Goal: Contribute content: Add original content to the website for others to see

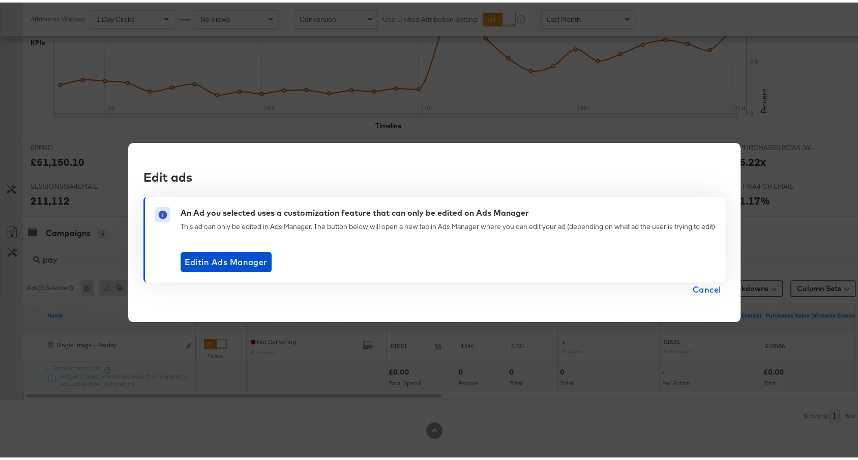
scroll to position [383, 0]
click at [709, 288] on span "Cancel" at bounding box center [707, 287] width 28 height 14
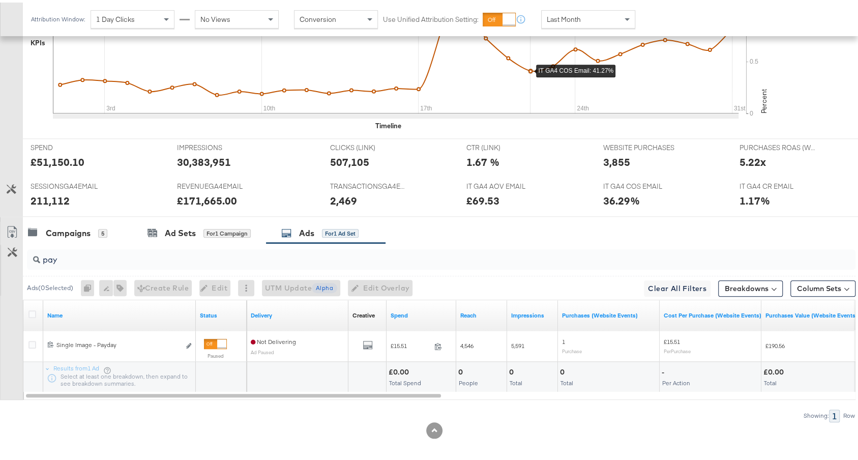
scroll to position [0, 0]
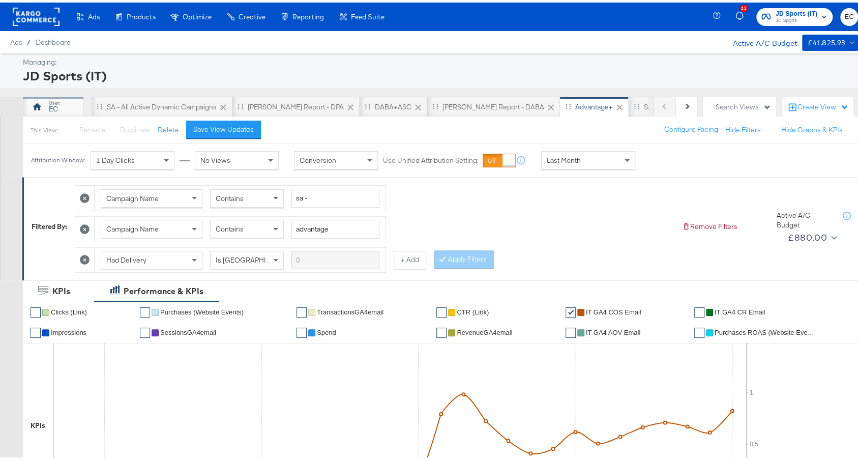
click at [60, 97] on div "EC" at bounding box center [53, 104] width 61 height 20
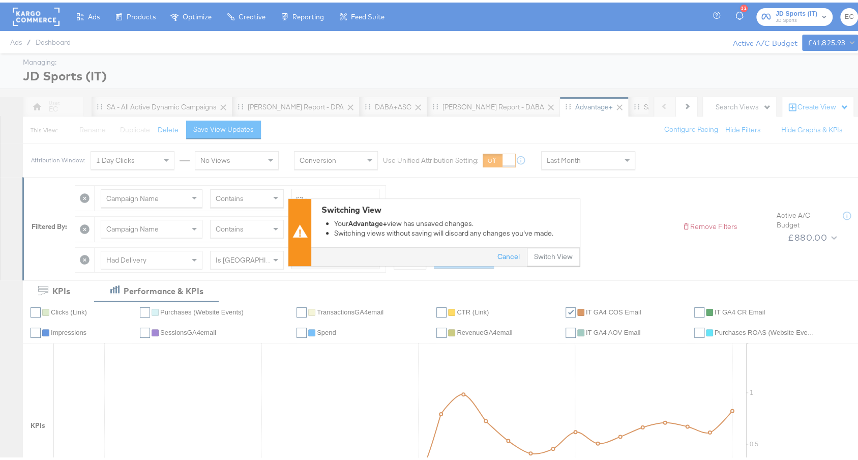
click at [559, 264] on div "Switching View Your Advantage+ view has unsaved changes. Switching views withou…" at bounding box center [434, 230] width 868 height 68
click at [557, 257] on button "Switch View" at bounding box center [553, 255] width 53 height 18
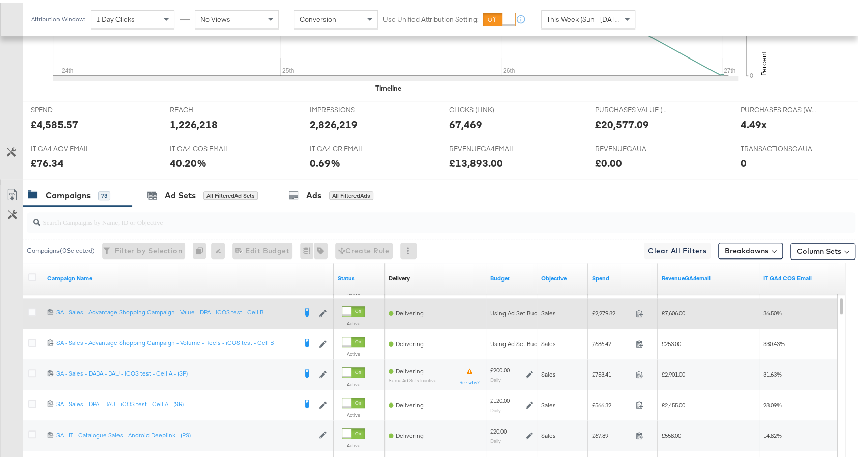
scroll to position [510, 0]
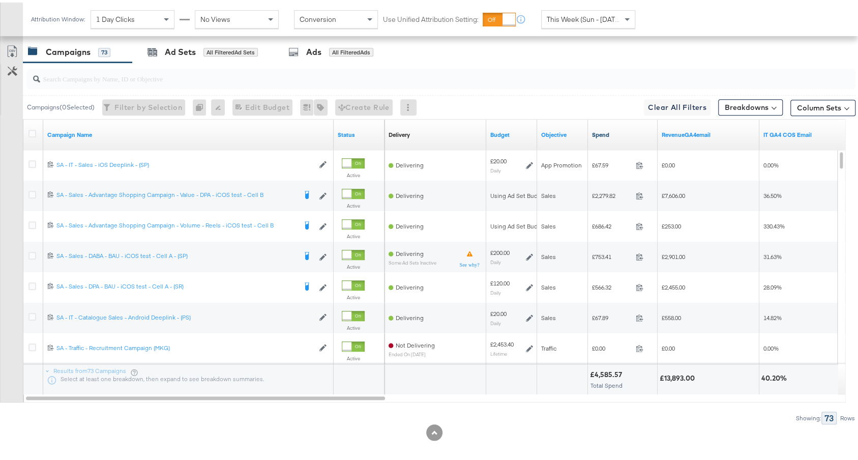
click at [621, 132] on link "Spend" at bounding box center [623, 132] width 62 height 8
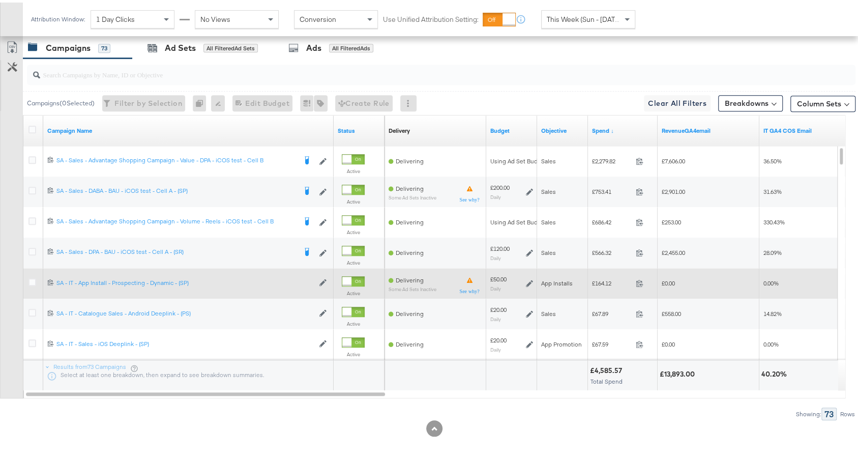
scroll to position [506, 0]
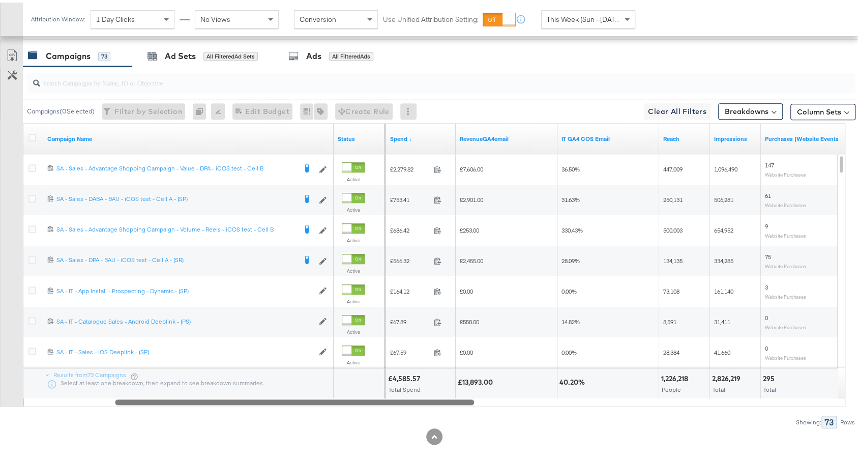
drag, startPoint x: 356, startPoint y: 399, endPoint x: 446, endPoint y: 394, distance: 89.7
click at [446, 395] on div at bounding box center [294, 399] width 359 height 9
drag, startPoint x: 370, startPoint y: 399, endPoint x: 357, endPoint y: 398, distance: 13.3
click at [357, 398] on div at bounding box center [295, 399] width 359 height 9
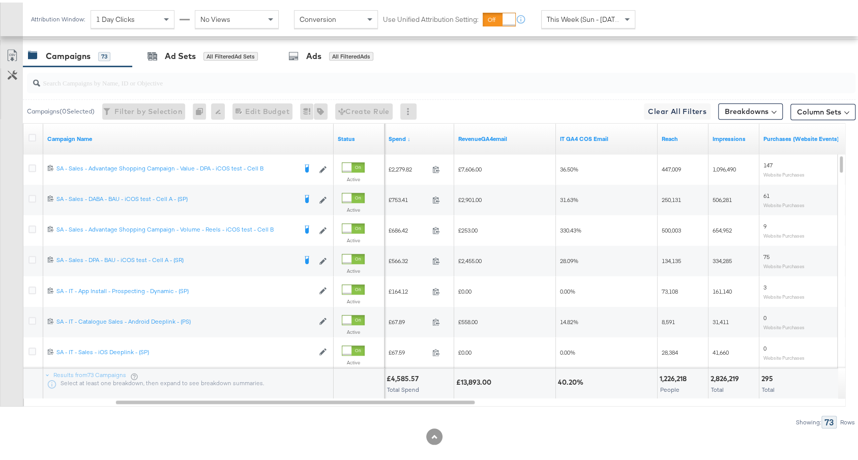
scroll to position [0, 0]
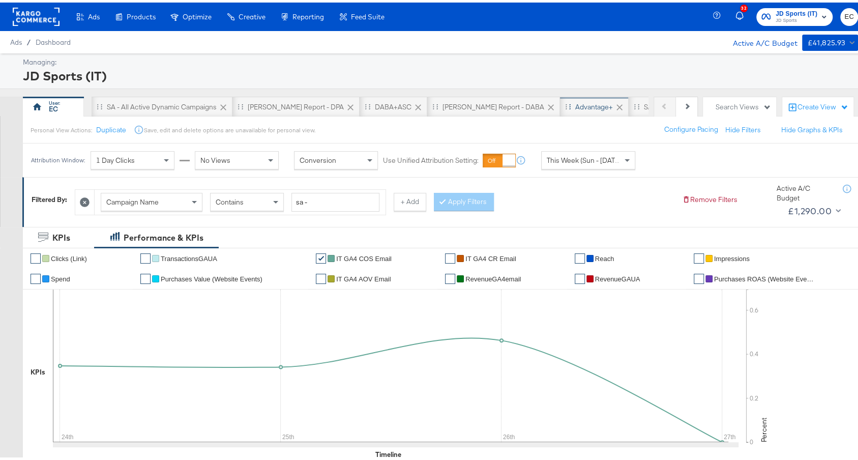
click at [560, 97] on div "Advantage+" at bounding box center [594, 104] width 69 height 20
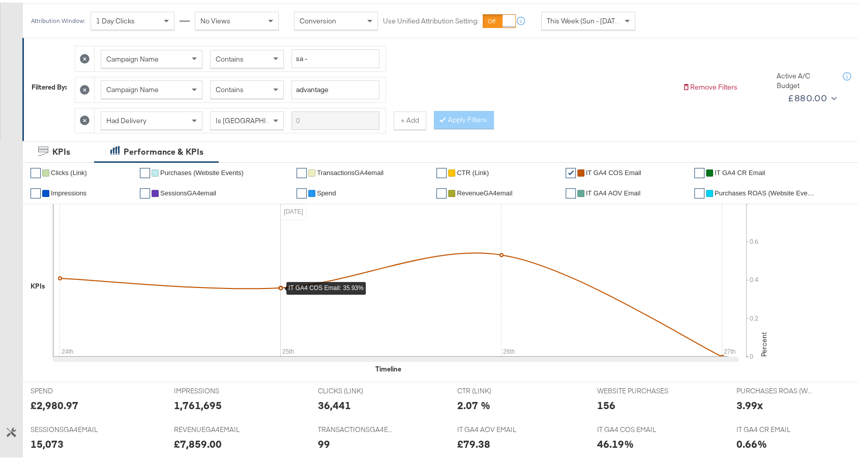
scroll to position [413, 0]
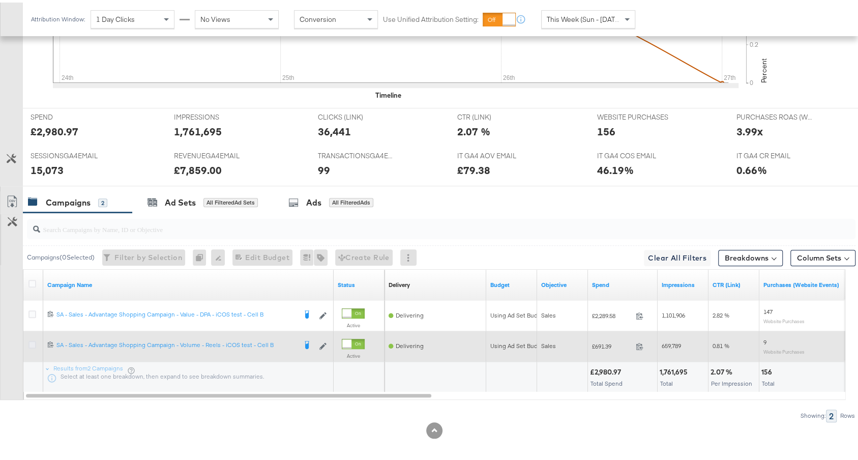
click at [29, 339] on icon at bounding box center [32, 342] width 8 height 8
click at [0, 0] on input "checkbox" at bounding box center [0, 0] width 0 height 0
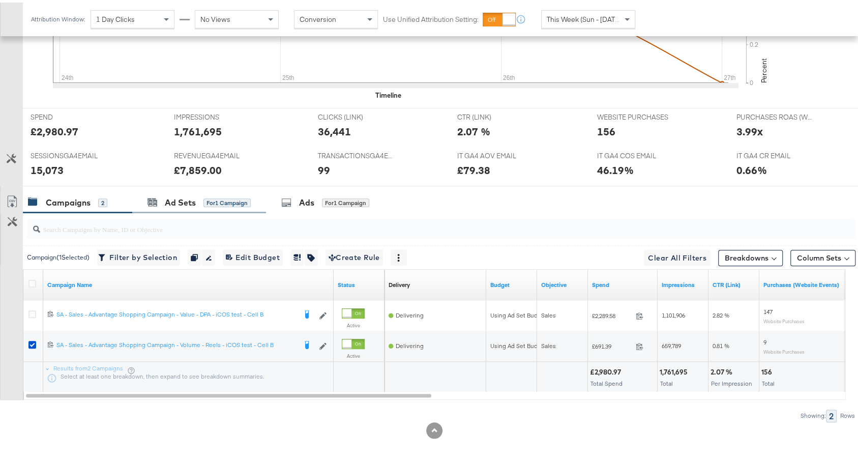
click at [159, 189] on div "Ad Sets for 1 Campaign" at bounding box center [199, 200] width 134 height 22
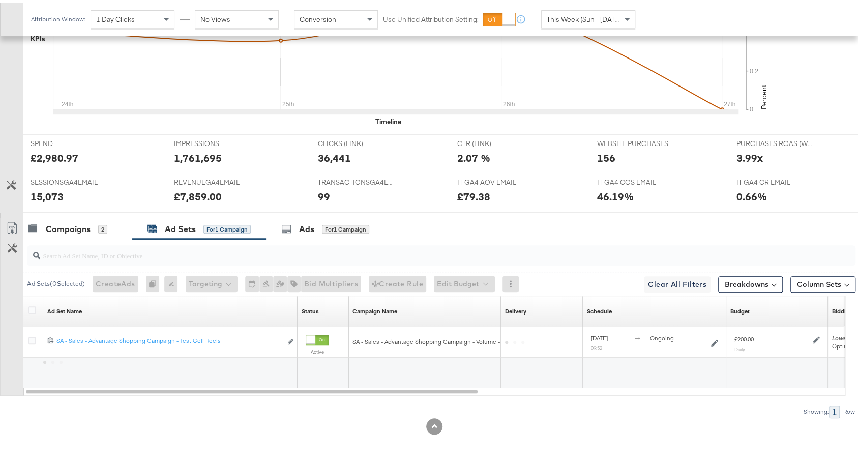
scroll to position [383, 0]
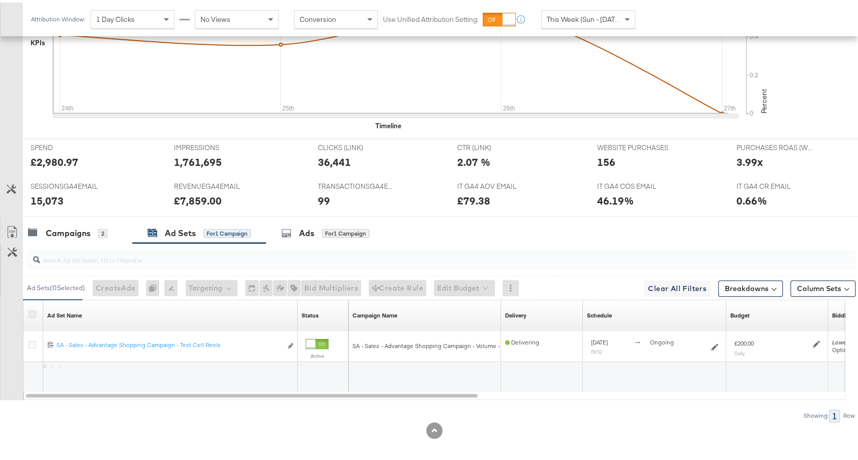
click at [29, 308] on icon at bounding box center [32, 312] width 8 height 8
click at [0, 0] on input "checkbox" at bounding box center [0, 0] width 0 height 0
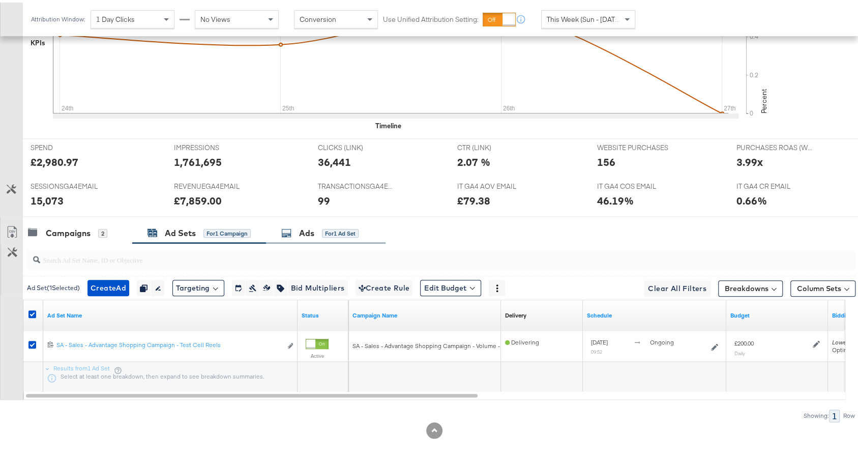
click at [318, 225] on div "Ads for 1 Ad Set" at bounding box center [319, 231] width 77 height 12
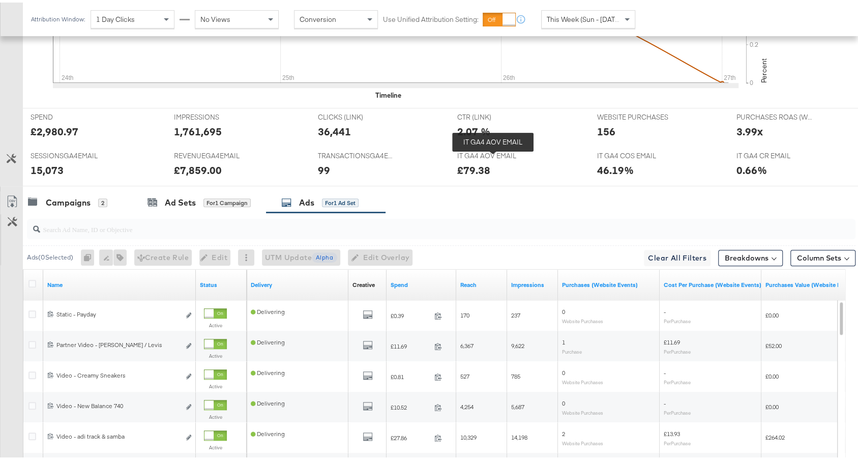
scroll to position [482, 0]
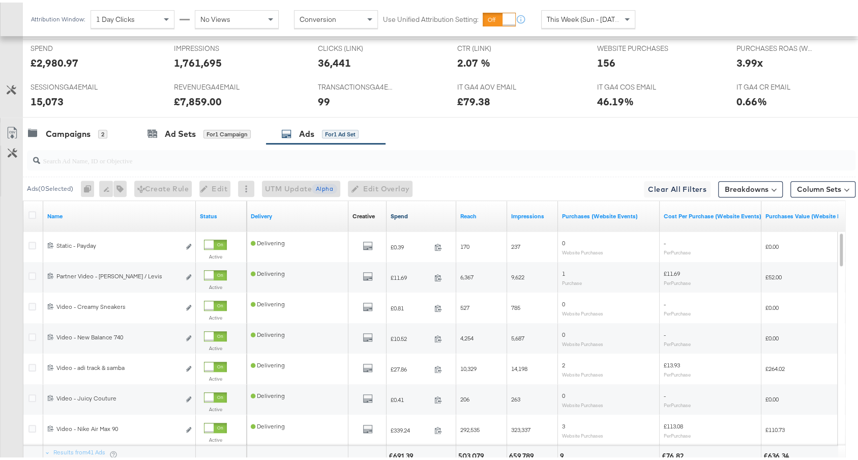
click at [407, 210] on link "Spend" at bounding box center [422, 214] width 62 height 8
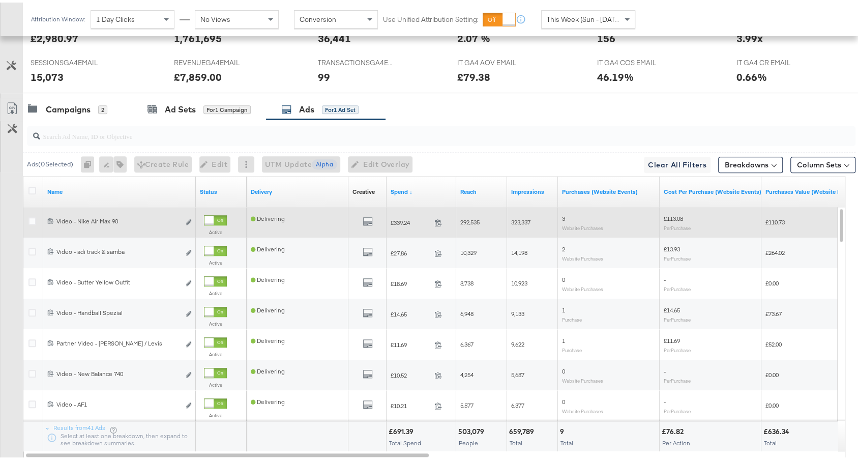
scroll to position [566, 0]
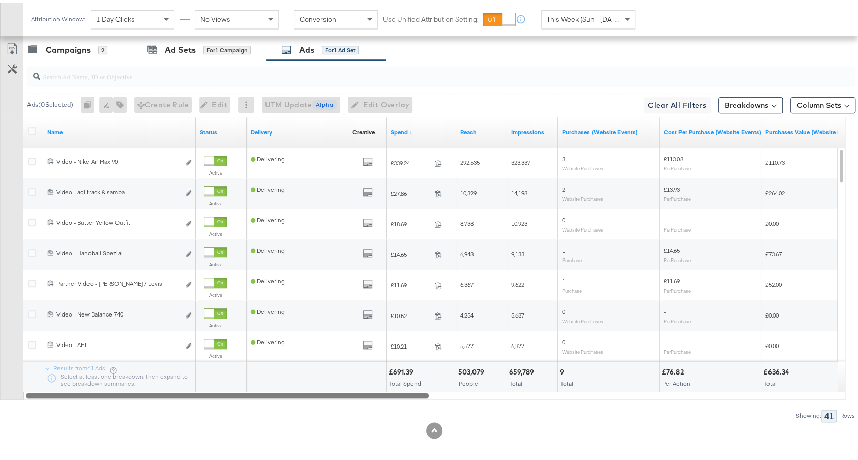
drag, startPoint x: 392, startPoint y: 393, endPoint x: 236, endPoint y: 364, distance: 158.7
click at [240, 367] on div "Name Status Delivery Creative Sorting Unavailable Spend ↓ Reach Impressions Pur…" at bounding box center [434, 255] width 823 height 283
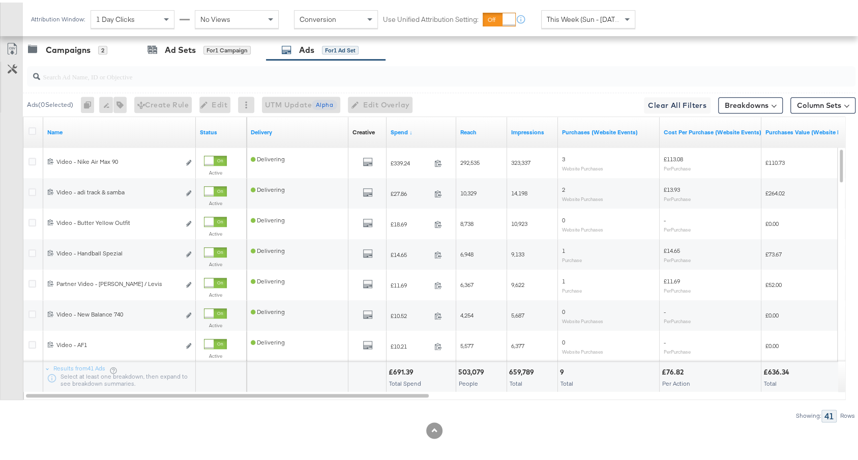
click at [590, 22] on div "This Week (Sun - Today)" at bounding box center [588, 16] width 93 height 17
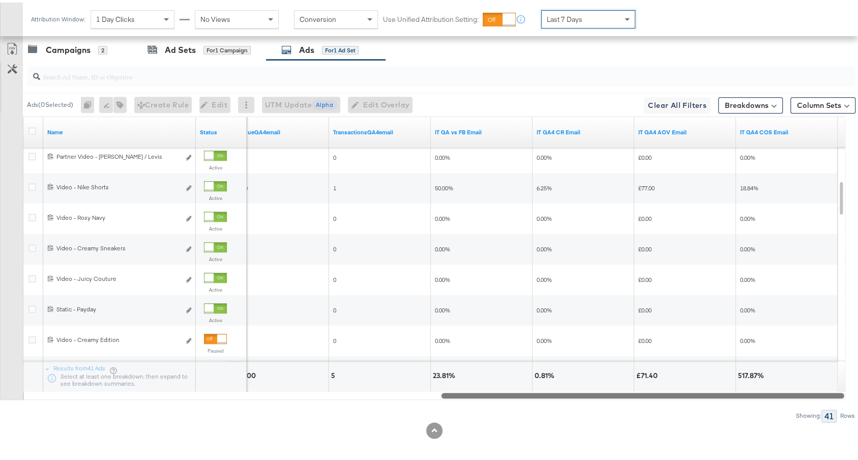
drag, startPoint x: 379, startPoint y: 389, endPoint x: 816, endPoint y: 373, distance: 436.8
click at [816, 373] on div "Name Status RevenueGA4email TransactionsGA4email IT GA vs FB Email IT GA4 CR Em…" at bounding box center [434, 255] width 823 height 283
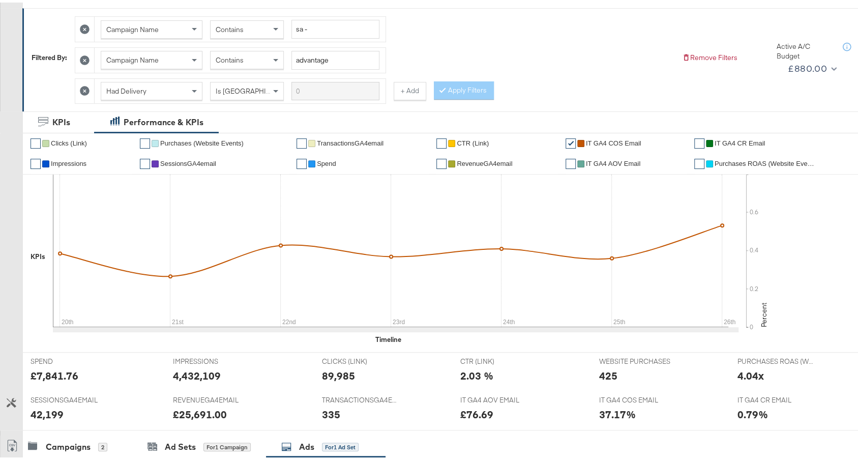
scroll to position [0, 0]
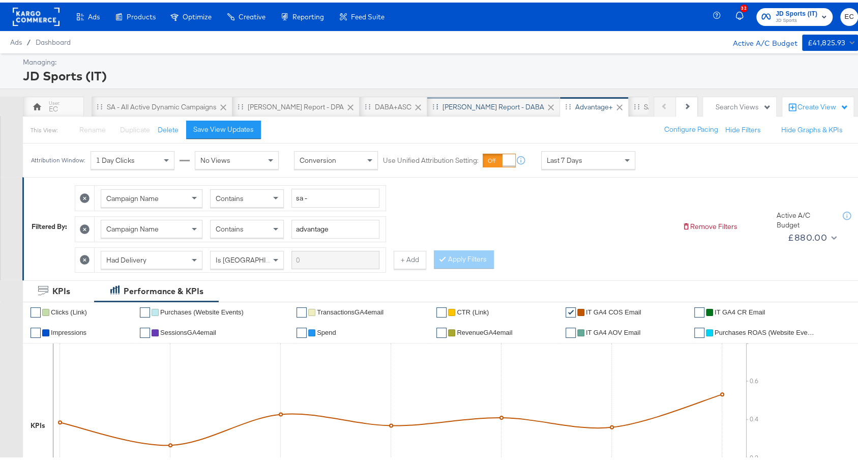
click at [443, 102] on div "SA - JD Report - DABA" at bounding box center [494, 105] width 102 height 10
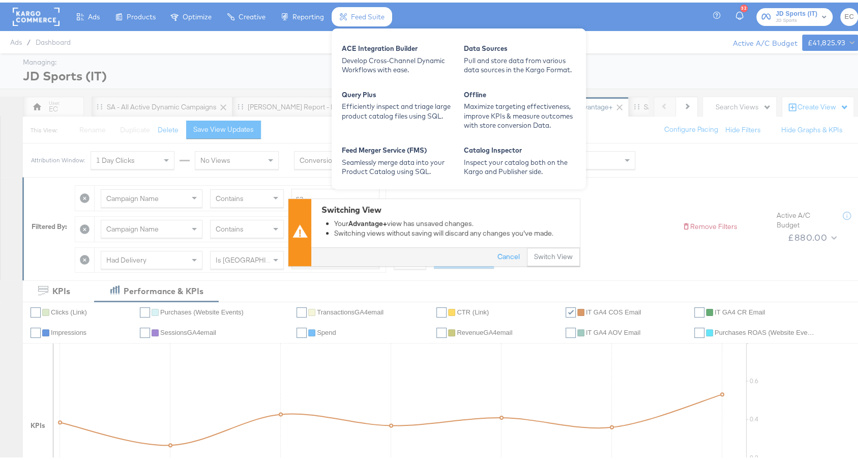
click at [555, 256] on button "Switch View" at bounding box center [553, 255] width 53 height 18
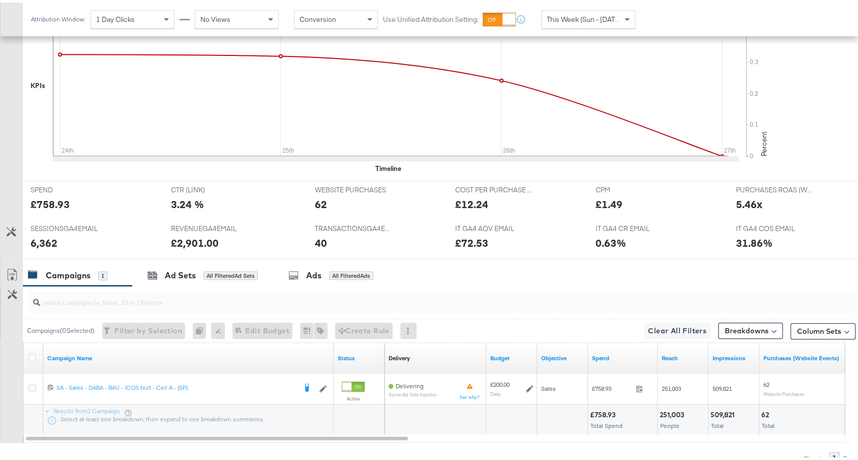
scroll to position [413, 0]
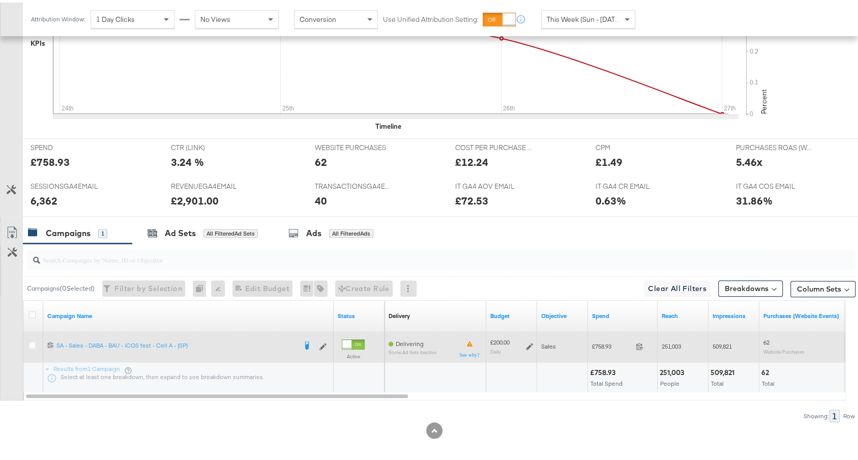
click at [529, 340] on icon at bounding box center [529, 343] width 7 height 7
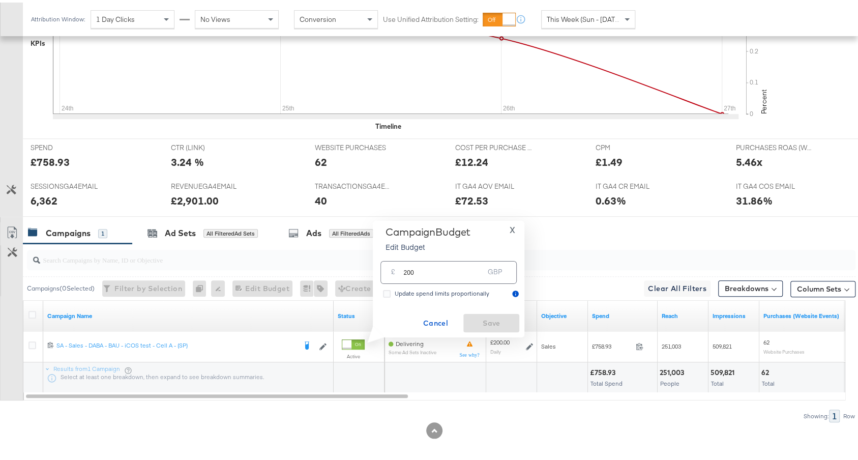
click at [424, 277] on input "200" at bounding box center [443, 266] width 80 height 22
type input "140"
click at [478, 323] on span "Save" at bounding box center [491, 320] width 48 height 13
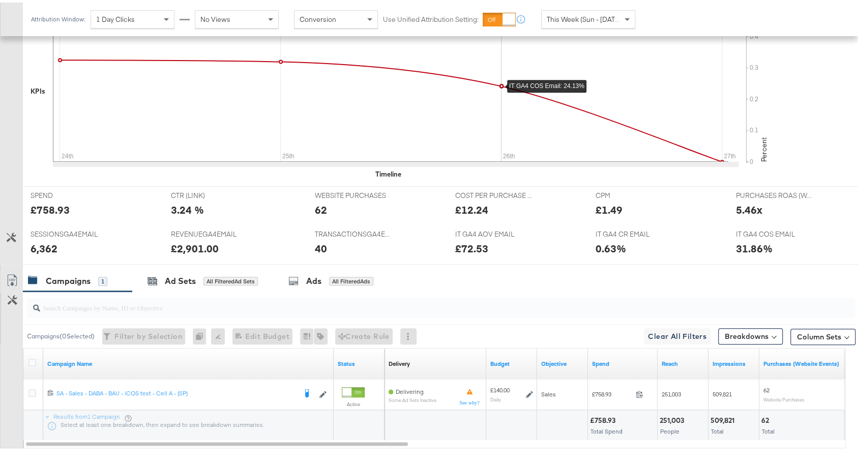
scroll to position [365, 0]
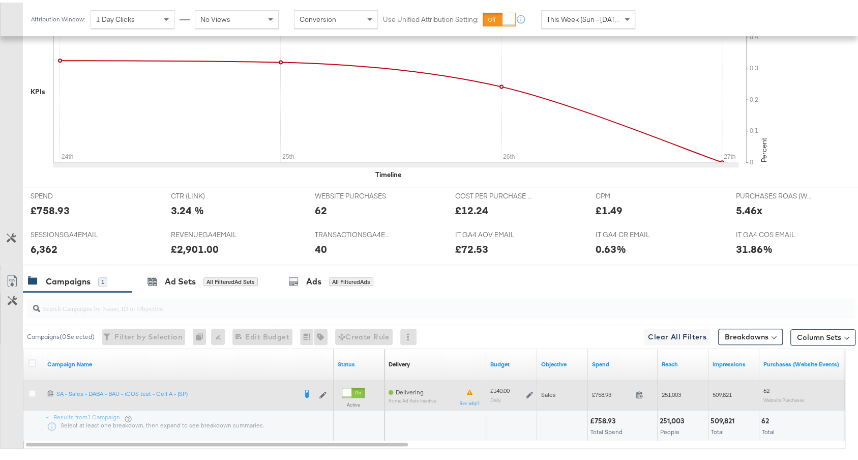
click at [530, 389] on icon at bounding box center [529, 392] width 7 height 7
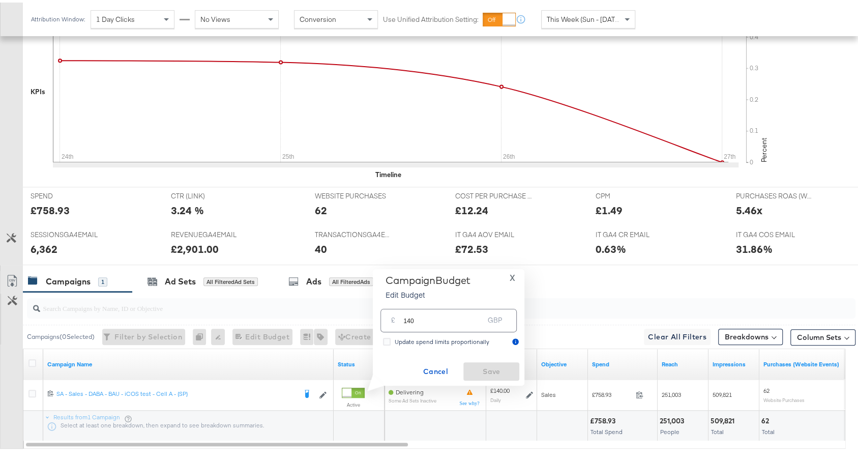
click at [410, 319] on input "140" at bounding box center [443, 314] width 80 height 22
type input "160"
click at [504, 363] on span "Save" at bounding box center [491, 369] width 48 height 13
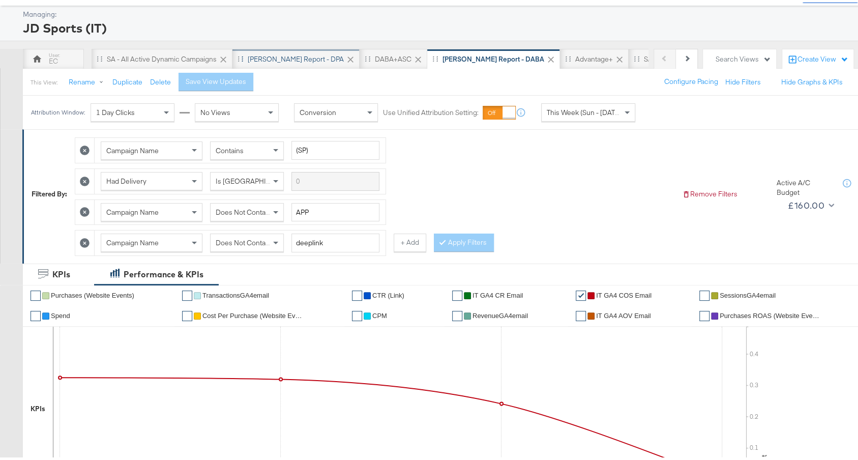
scroll to position [0, 0]
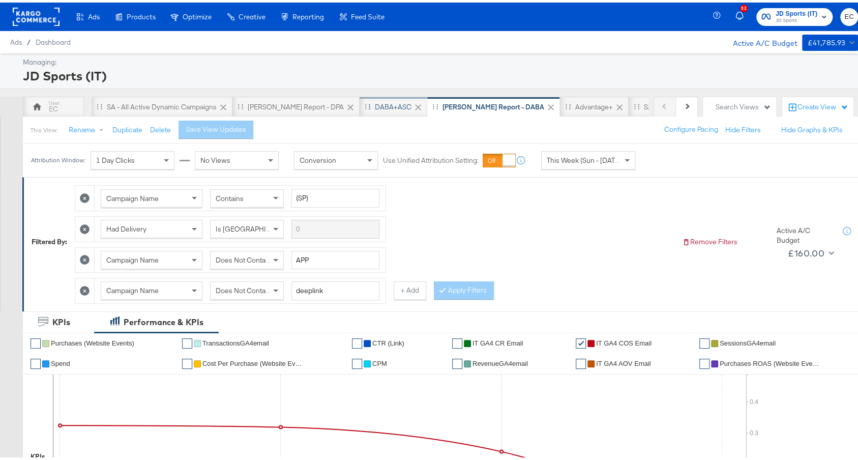
click at [375, 101] on div "DABA+ASC" at bounding box center [393, 105] width 37 height 10
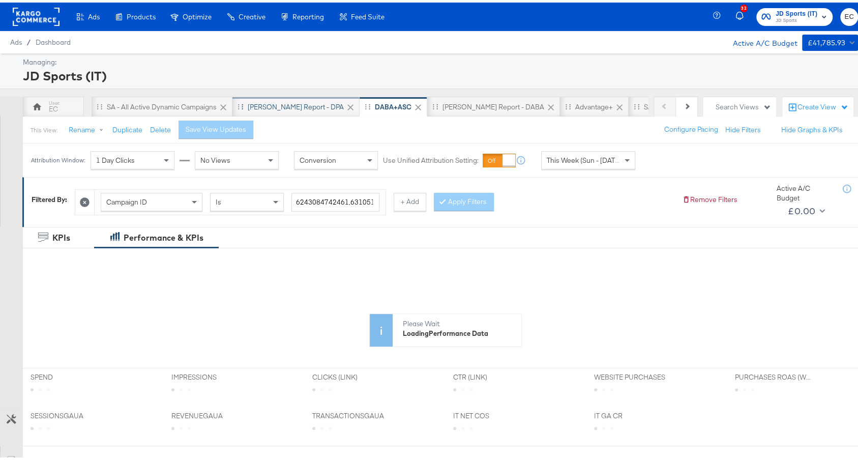
click at [284, 104] on div "SA - JD Report - DPA" at bounding box center [296, 105] width 96 height 10
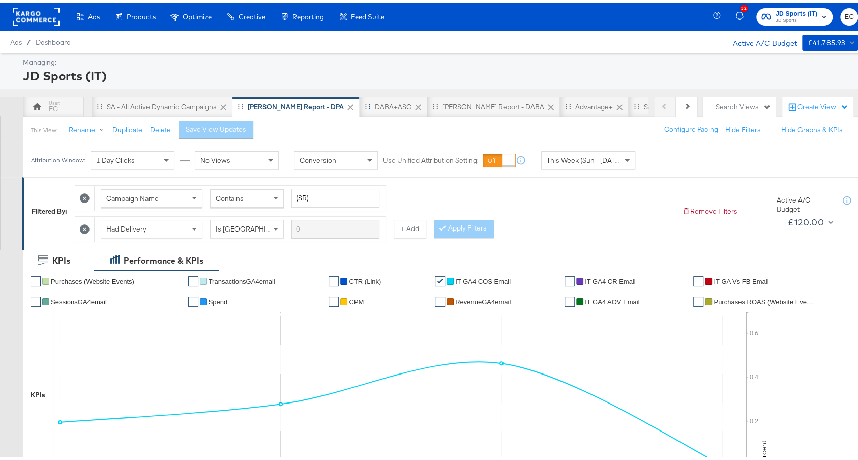
click at [413, 103] on icon at bounding box center [418, 105] width 10 height 10
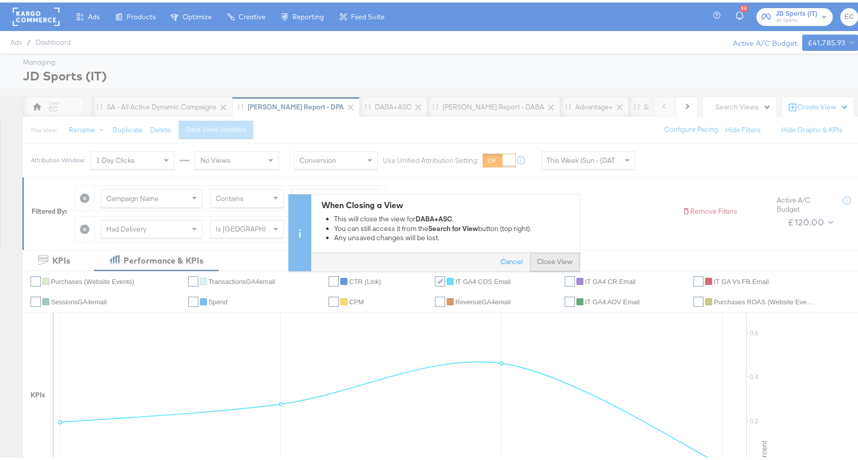
click at [542, 258] on button "Close View" at bounding box center [555, 259] width 50 height 18
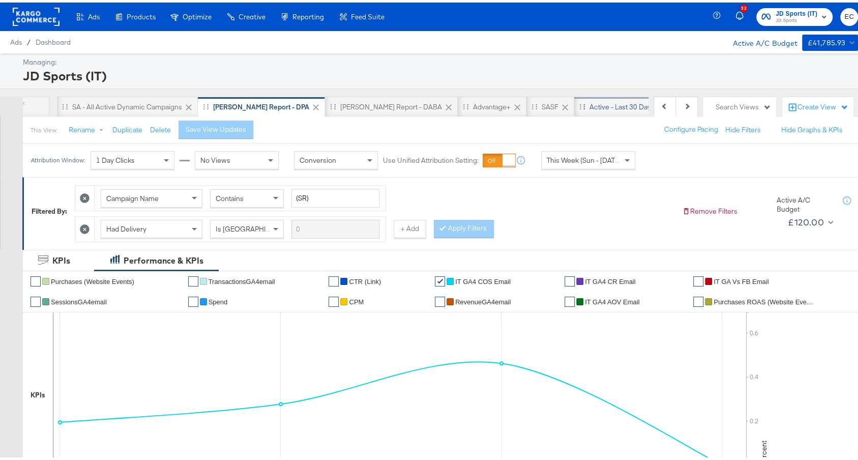
scroll to position [0, 38]
click at [559, 105] on icon at bounding box center [562, 105] width 6 height 6
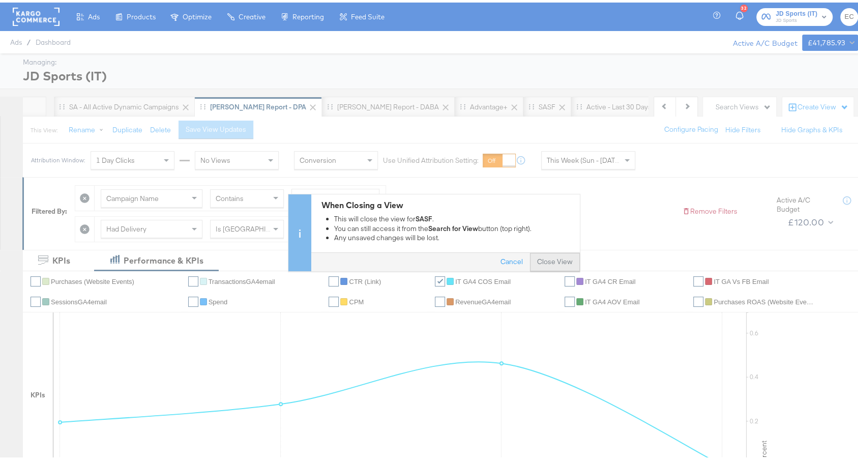
click at [555, 261] on button "Close View" at bounding box center [555, 259] width 50 height 18
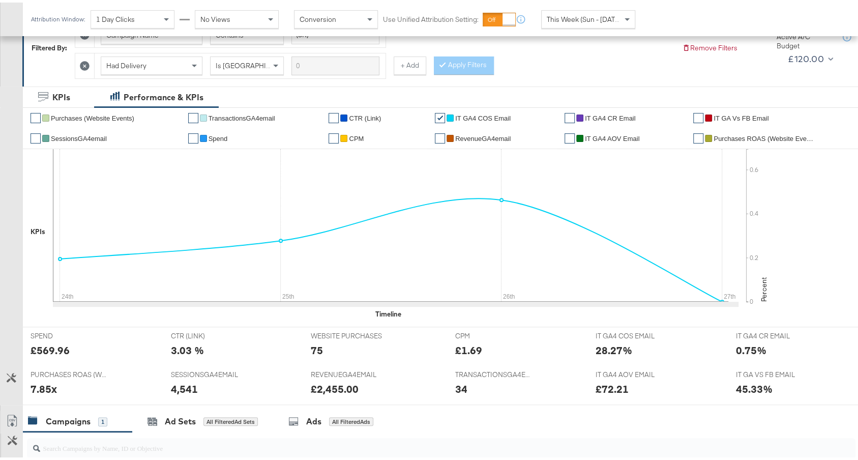
scroll to position [353, 0]
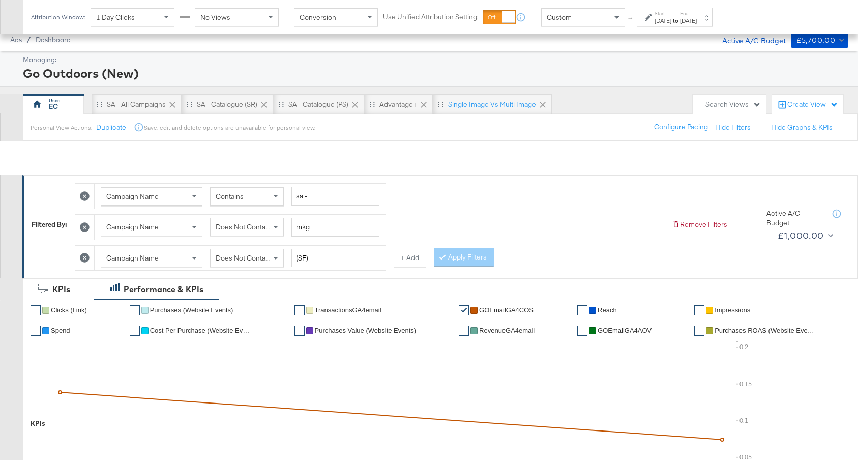
click at [671, 10] on label "Start:" at bounding box center [663, 13] width 17 height 7
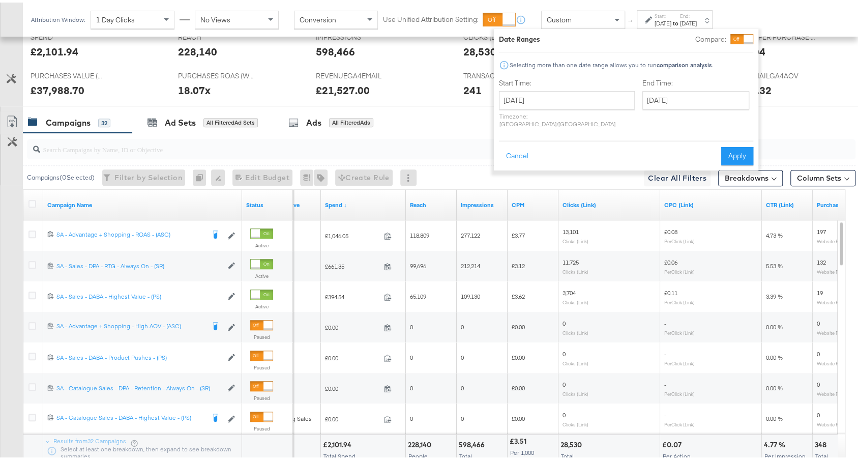
scroll to position [493, 0]
click at [643, 100] on input "August 25th 2025" at bounding box center [695, 98] width 107 height 18
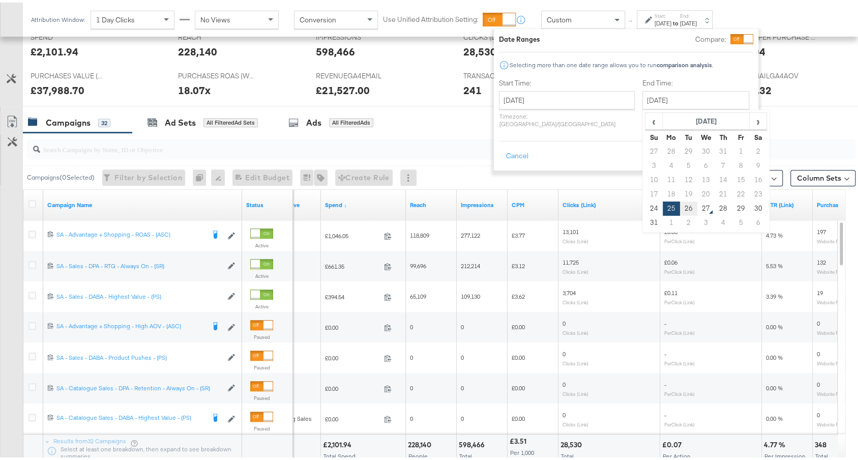
click at [680, 206] on td "26" at bounding box center [688, 206] width 17 height 14
type input "August 26th 2025"
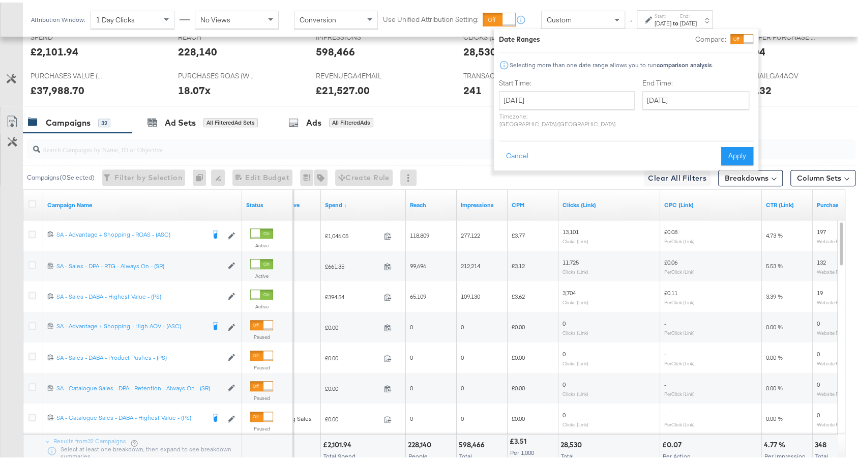
click at [747, 144] on button "Apply" at bounding box center [737, 153] width 32 height 18
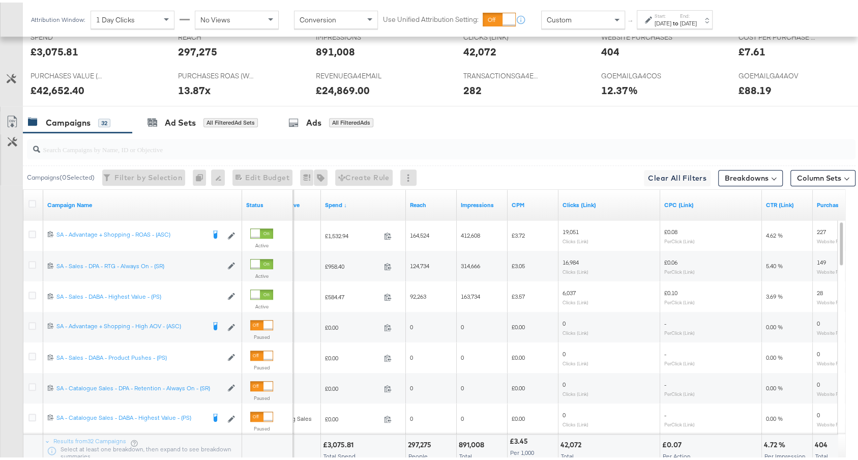
drag, startPoint x: 716, startPoint y: 13, endPoint x: 713, endPoint y: 22, distance: 10.0
click at [697, 13] on label "End:" at bounding box center [688, 13] width 17 height 7
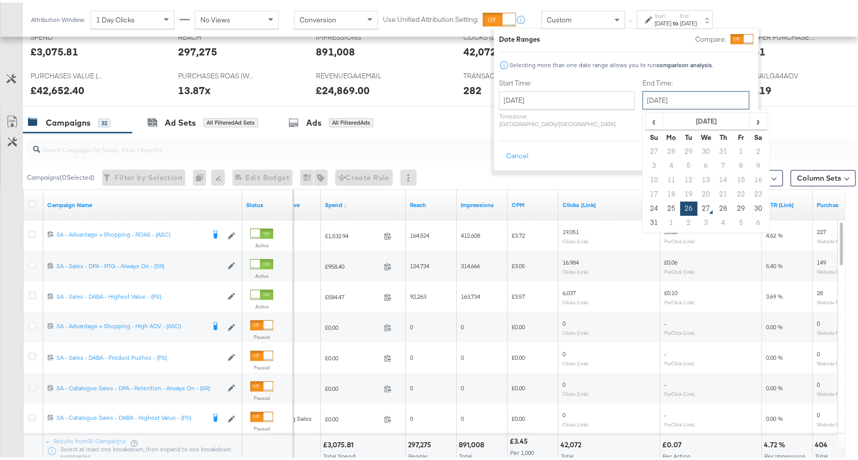
click at [681, 101] on input "August 26th 2025" at bounding box center [695, 98] width 107 height 18
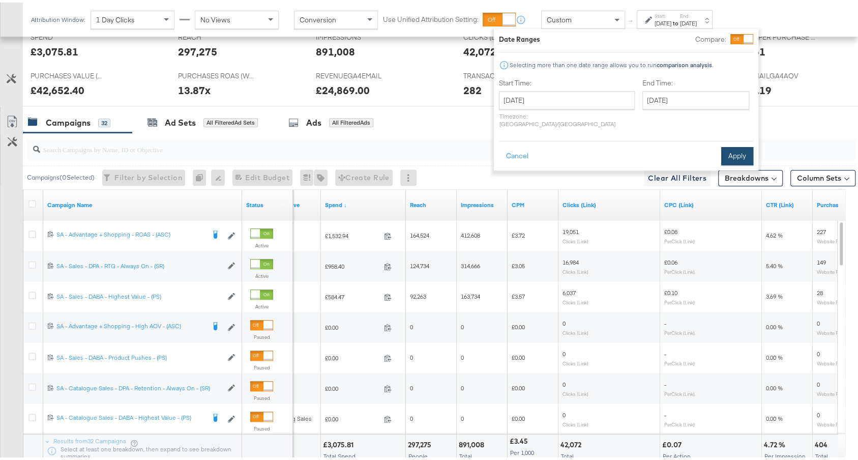
click at [746, 144] on button "Apply" at bounding box center [737, 153] width 32 height 18
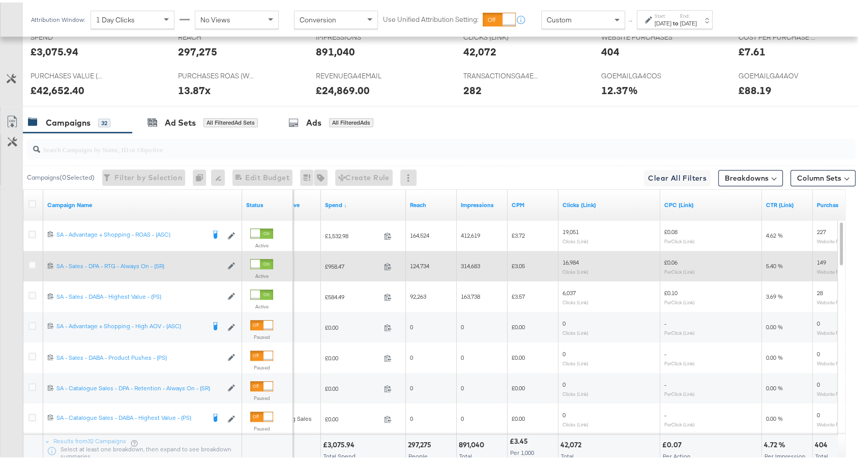
click at [330, 262] on span "£958.47" at bounding box center [352, 264] width 55 height 8
copy span "958.47"
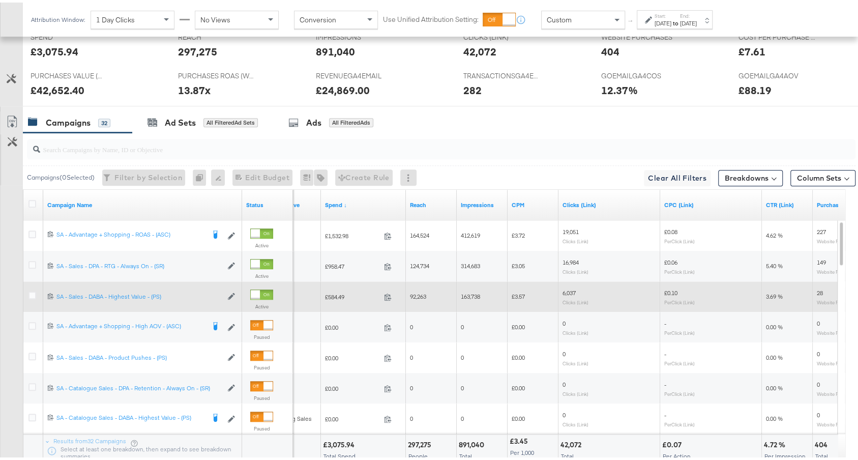
click at [334, 290] on span "£584.49" at bounding box center [352, 294] width 55 height 8
copy span "584.49"
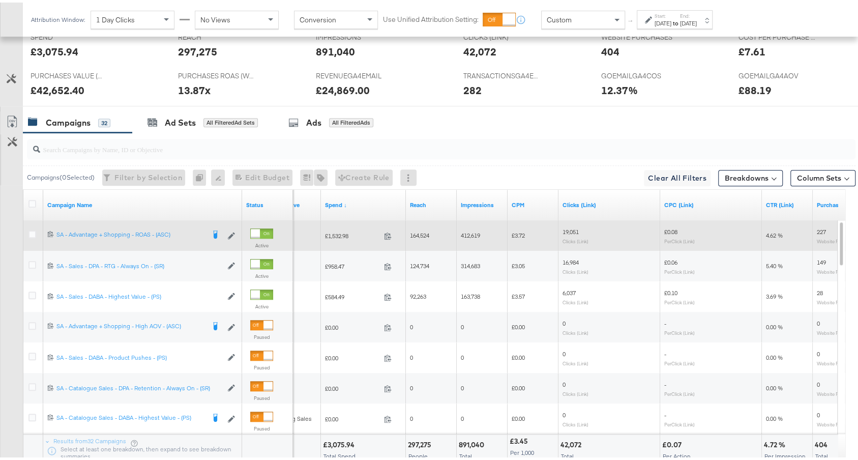
click at [339, 230] on span "£1,532.98" at bounding box center [352, 233] width 55 height 8
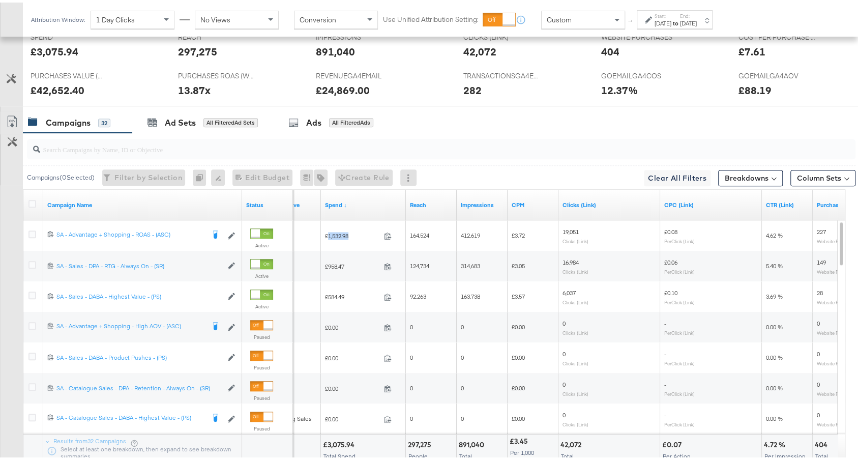
copy span "1,532.98"
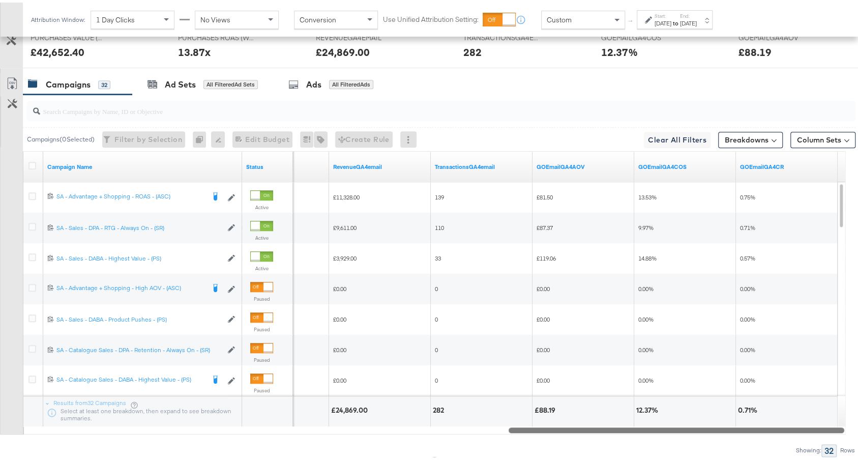
drag, startPoint x: 317, startPoint y: 421, endPoint x: 868, endPoint y: 434, distance: 550.6
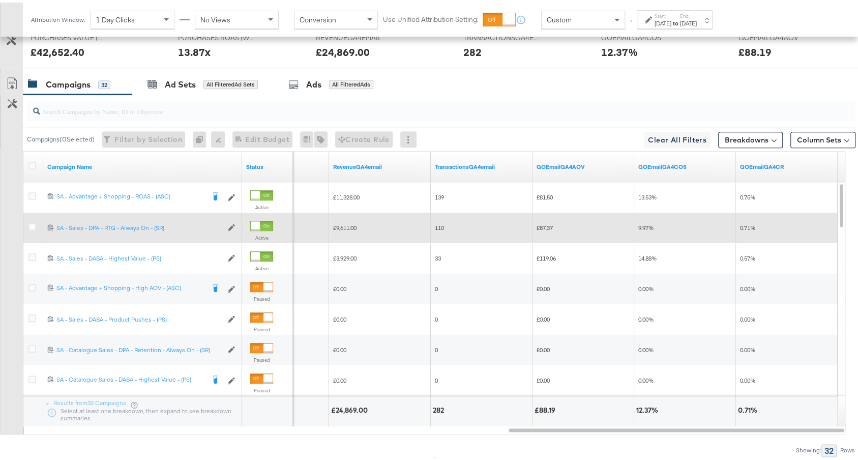
click at [347, 223] on span "£9,611.00" at bounding box center [344, 225] width 23 height 8
click at [345, 222] on span "£9,611.00" at bounding box center [344, 225] width 23 height 8
copy span "9,611.00"
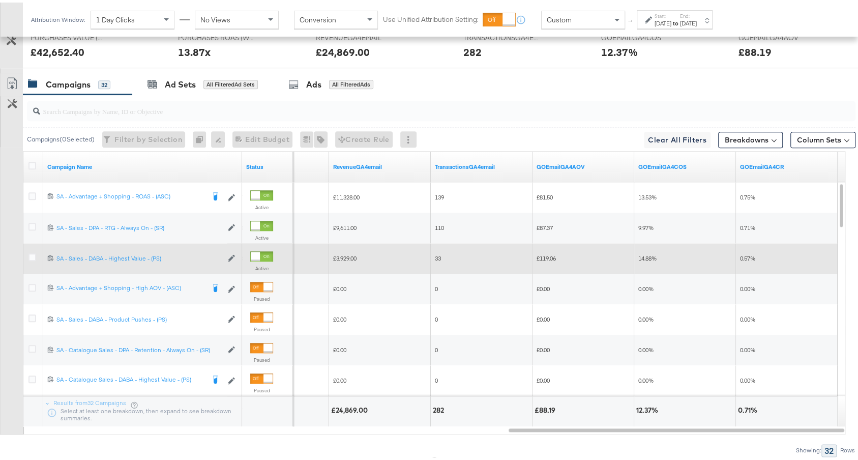
click at [350, 252] on span "£3,929.00" at bounding box center [344, 256] width 23 height 8
copy span "3,929.00"
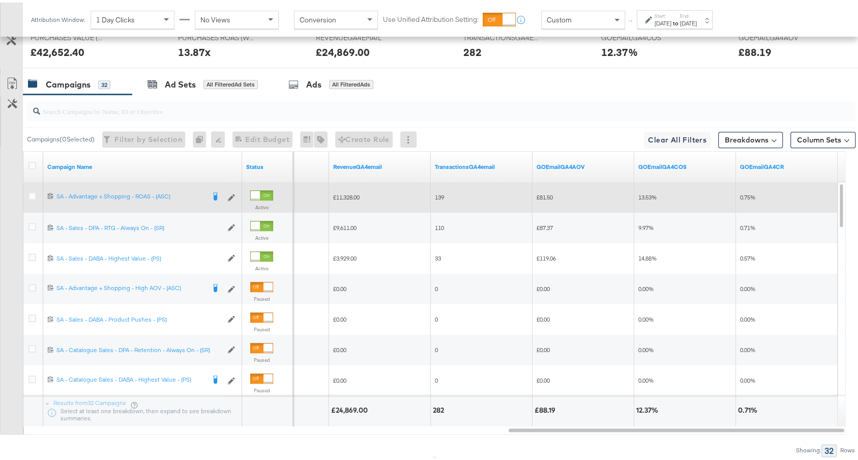
click at [340, 195] on div "£11,328.00" at bounding box center [380, 195] width 102 height 16
click at [346, 191] on span "£11,328.00" at bounding box center [346, 195] width 26 height 8
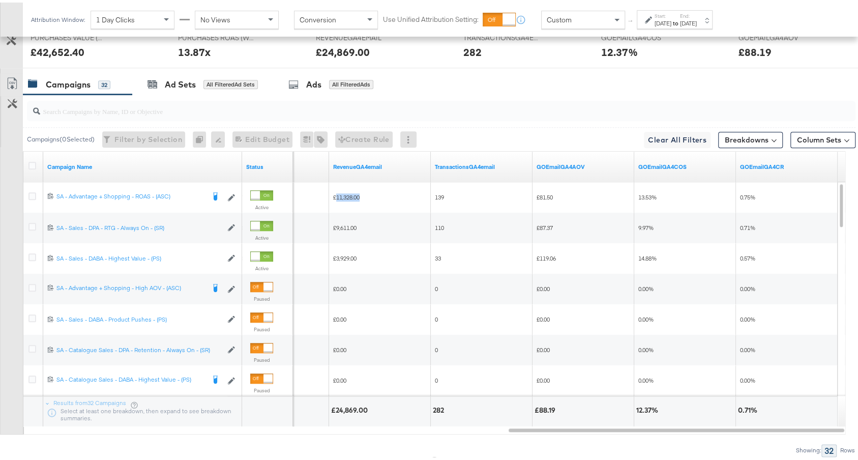
copy span "11,328.00"
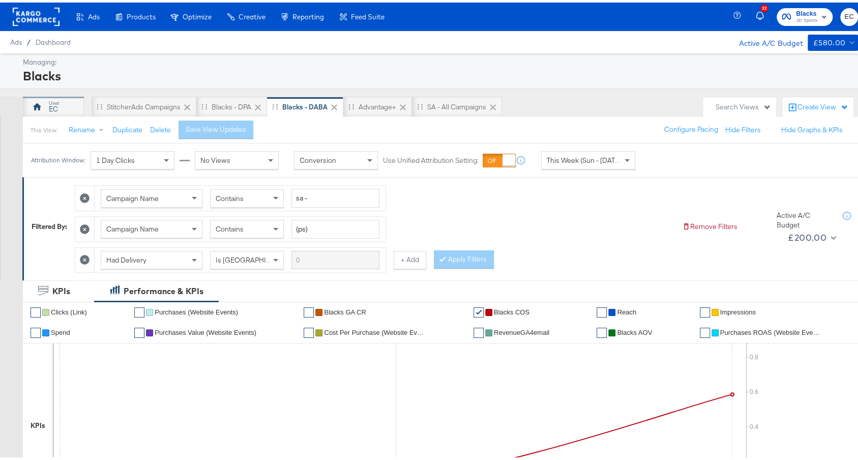
click at [33, 97] on div "EC" at bounding box center [53, 104] width 61 height 20
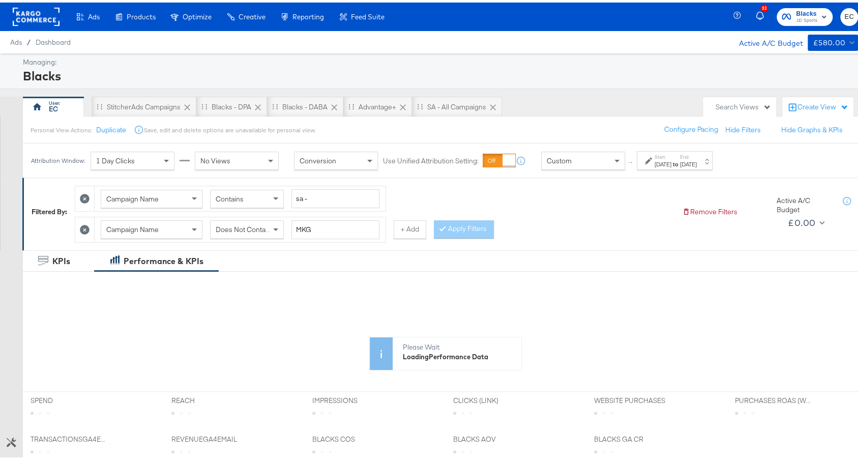
click at [670, 158] on div "Aug 24th 2025" at bounding box center [663, 162] width 17 height 8
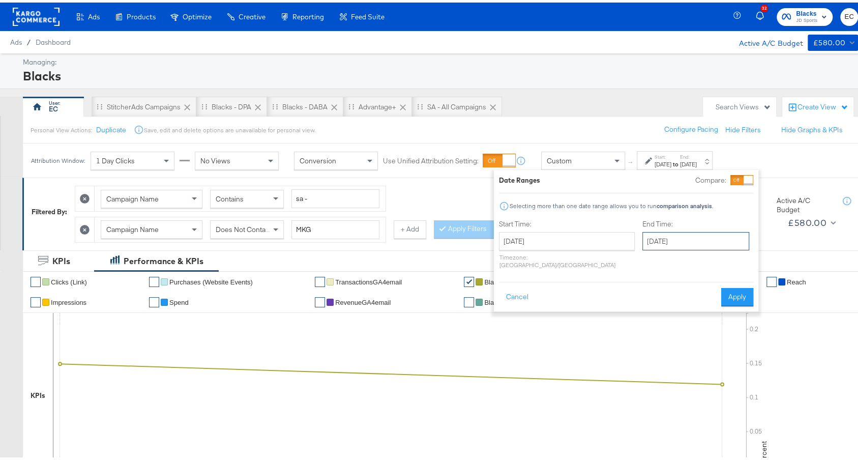
click at [642, 230] on input "August 25th 2025" at bounding box center [695, 238] width 107 height 18
click at [680, 347] on td "26" at bounding box center [688, 347] width 17 height 14
type input "[DATE]"
click at [732, 279] on div "Cancel Apply" at bounding box center [626, 291] width 254 height 25
click at [737, 285] on button "Apply" at bounding box center [737, 294] width 32 height 18
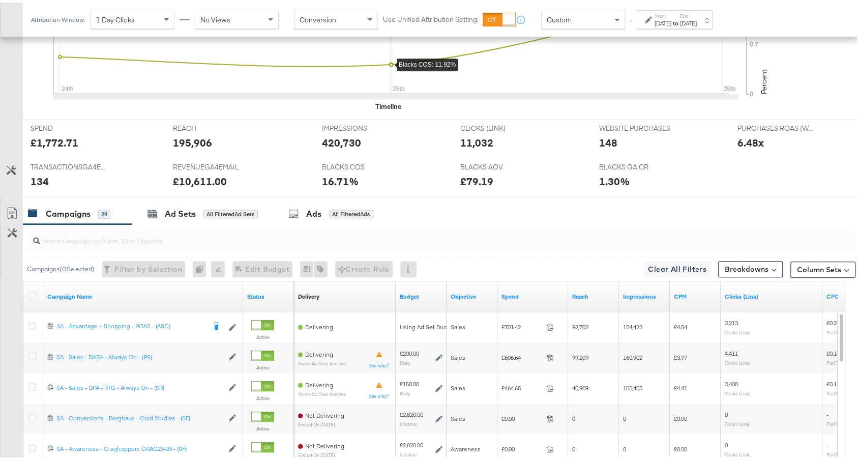
scroll to position [441, 0]
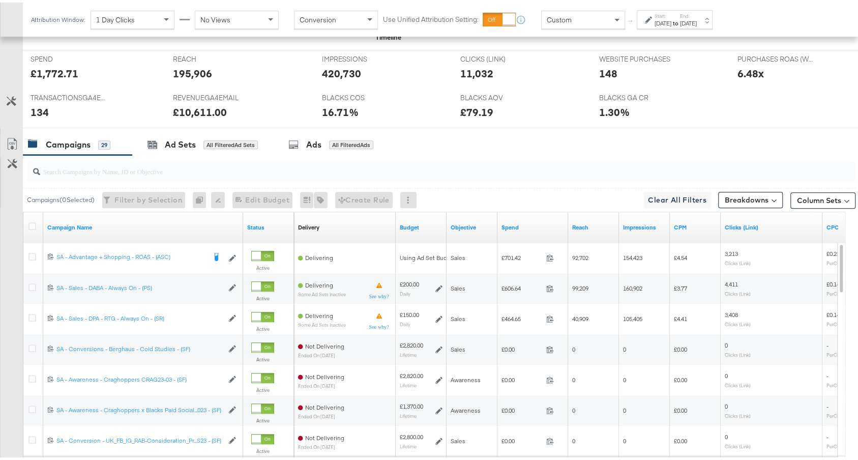
click at [520, 217] on div "Spend" at bounding box center [533, 225] width 71 height 16
click at [521, 222] on link "Spend" at bounding box center [533, 225] width 63 height 8
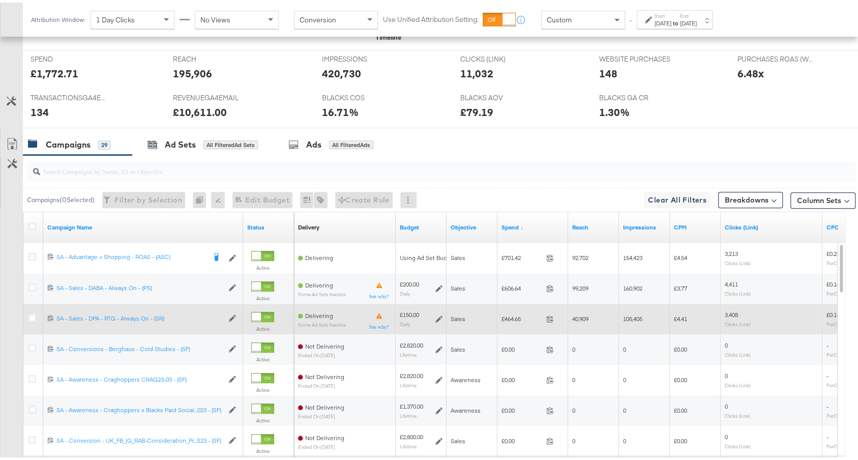
click at [512, 313] on span "£464.65" at bounding box center [522, 316] width 41 height 8
copy span "464.65"
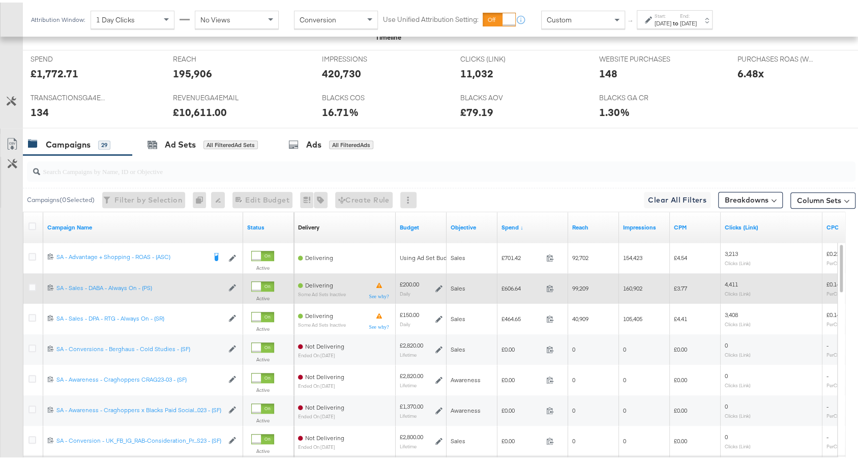
click at [510, 282] on span "£606.64" at bounding box center [522, 286] width 41 height 8
copy span "606.64"
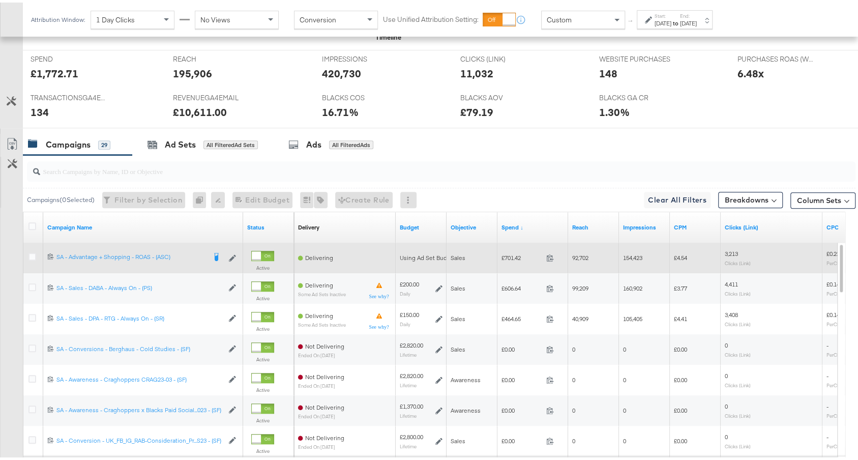
click at [520, 251] on span "£701.42" at bounding box center [522, 255] width 41 height 8
click at [508, 251] on span "£701.42" at bounding box center [522, 255] width 41 height 8
copy span "701.42"
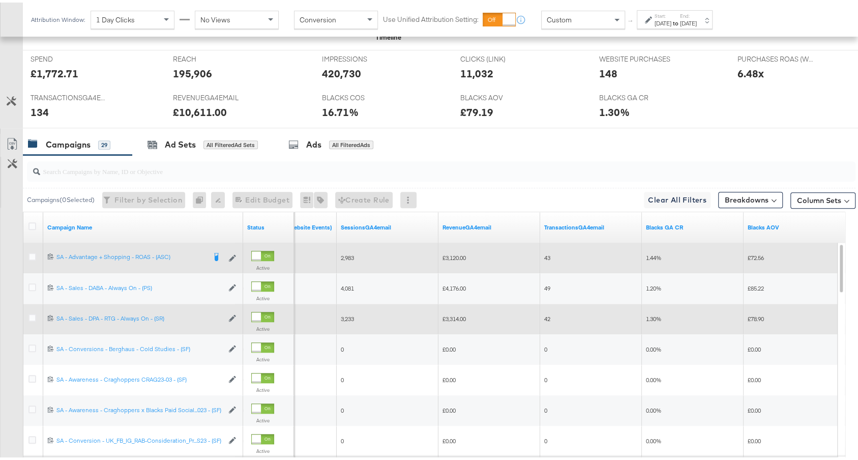
click at [461, 312] on span "£3,314.00" at bounding box center [454, 316] width 23 height 8
copy span "3,314.00"
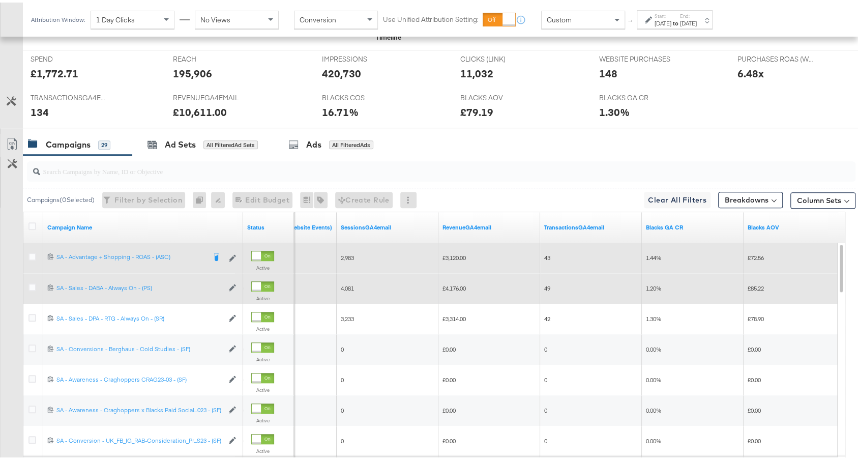
click at [456, 282] on span "£4,176.00" at bounding box center [454, 286] width 23 height 8
copy span "4,176.00"
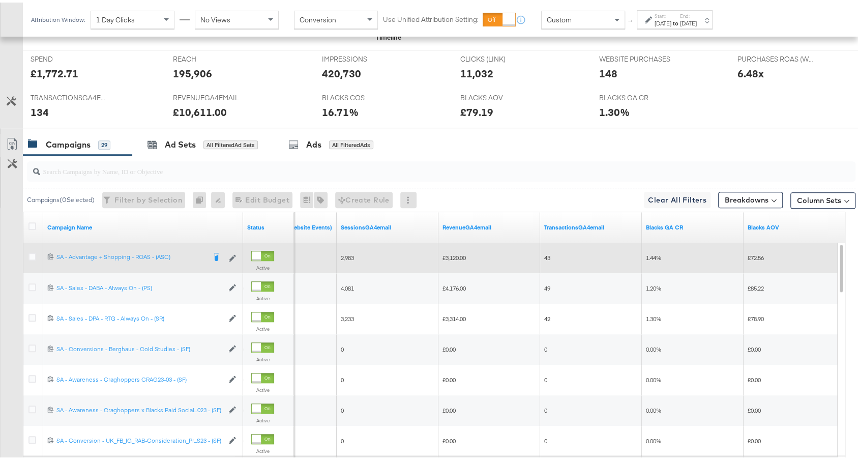
click at [455, 251] on span "£3,120.00" at bounding box center [454, 255] width 23 height 8
copy span "3,120.00"
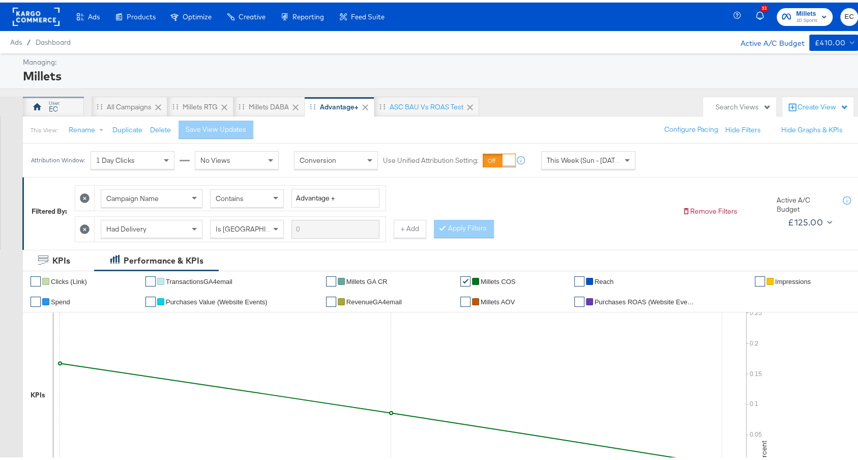
click at [68, 104] on div "EC" at bounding box center [53, 104] width 61 height 20
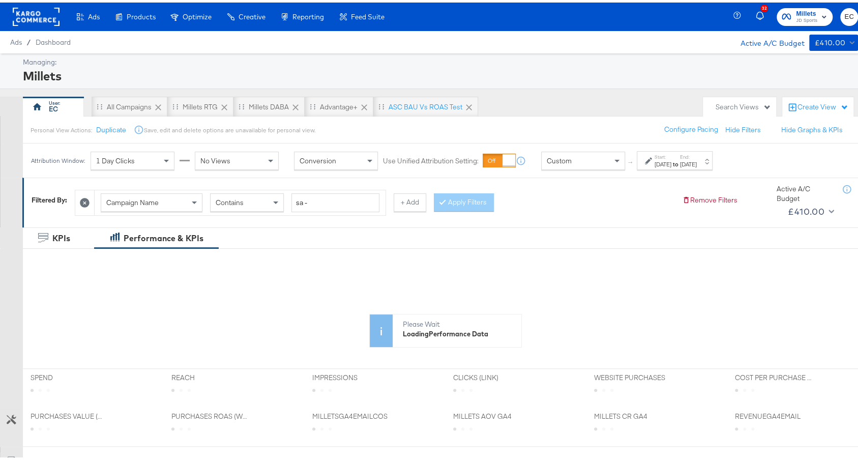
click at [697, 161] on div "[DATE]" at bounding box center [688, 162] width 17 height 8
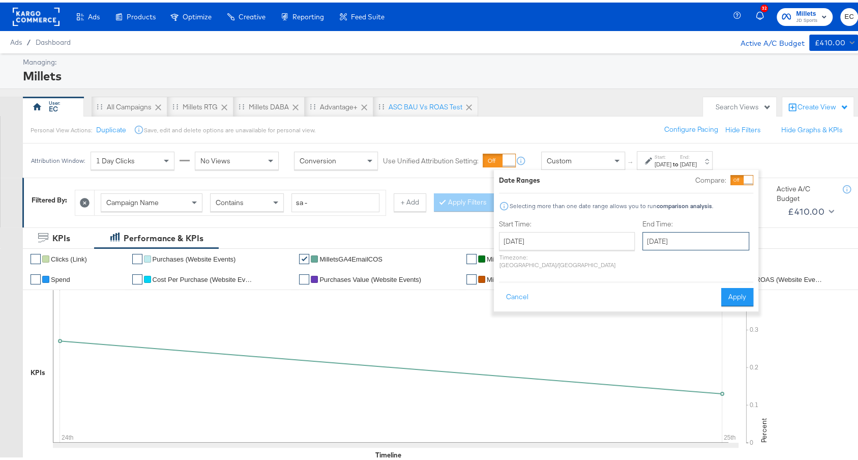
click at [684, 236] on input "[DATE]" at bounding box center [695, 238] width 107 height 18
click at [680, 346] on td "26" at bounding box center [688, 347] width 17 height 14
type input "[DATE]"
click at [735, 286] on button "Apply" at bounding box center [737, 294] width 32 height 18
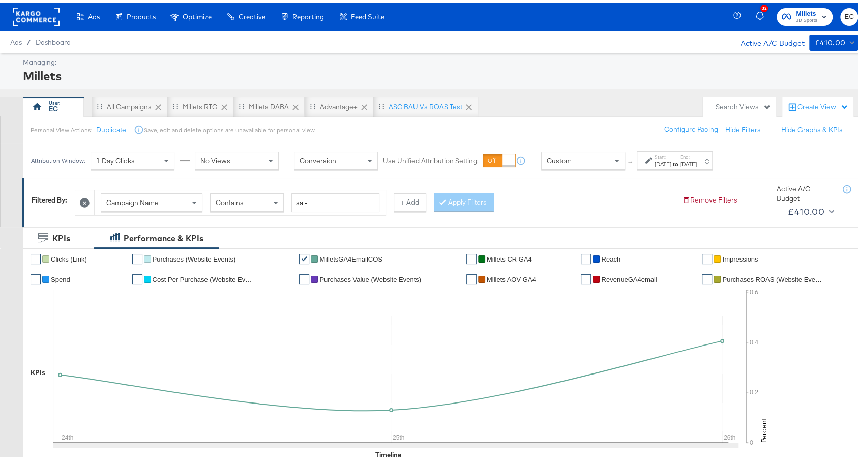
click at [680, 162] on strong "to" at bounding box center [675, 162] width 9 height 8
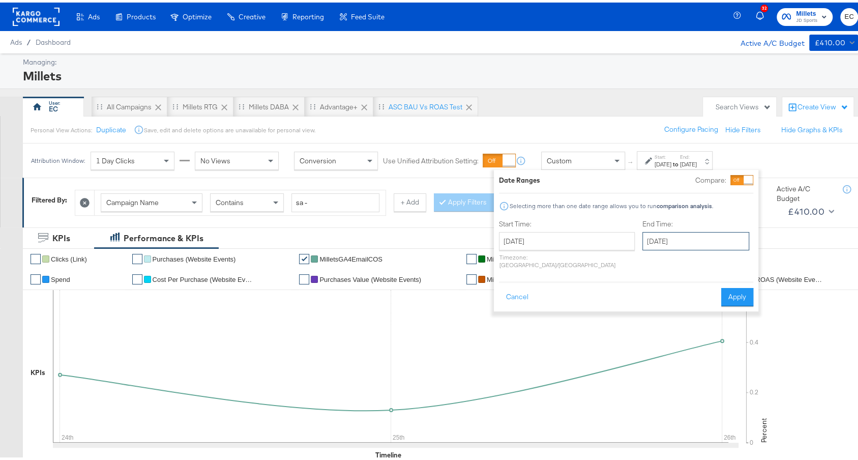
click at [664, 229] on input "August 26th 2025" at bounding box center [695, 238] width 107 height 18
click at [751, 285] on button "Apply" at bounding box center [737, 294] width 32 height 18
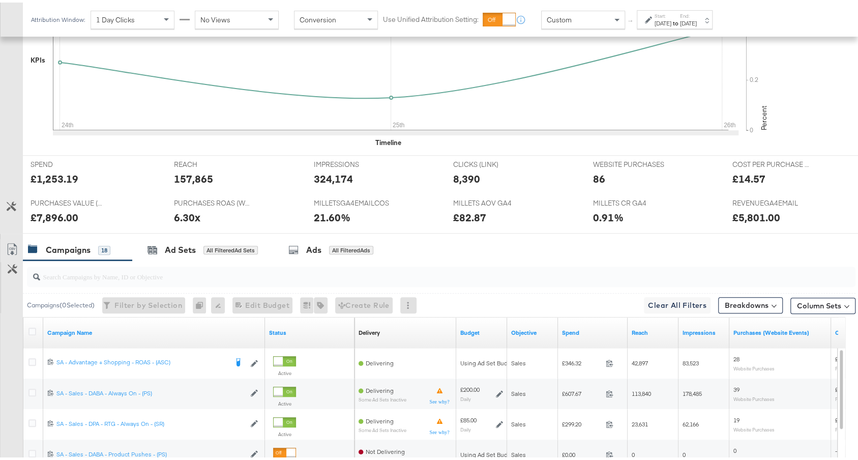
scroll to position [412, 0]
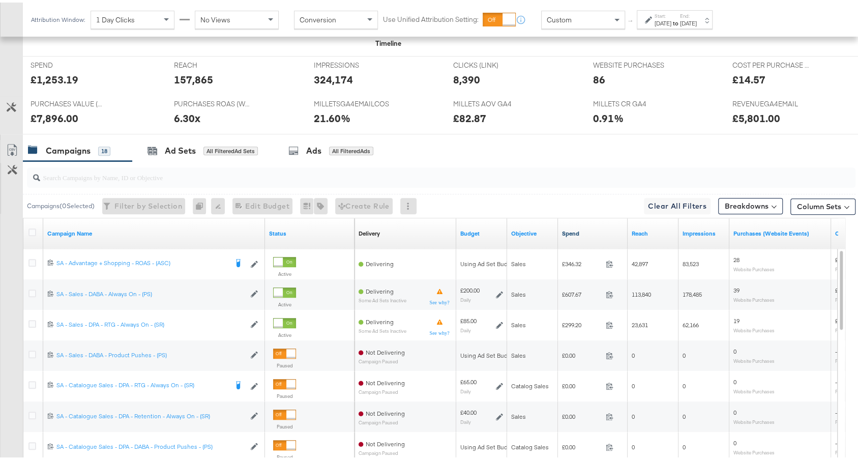
click at [591, 229] on link "Spend" at bounding box center [593, 231] width 62 height 8
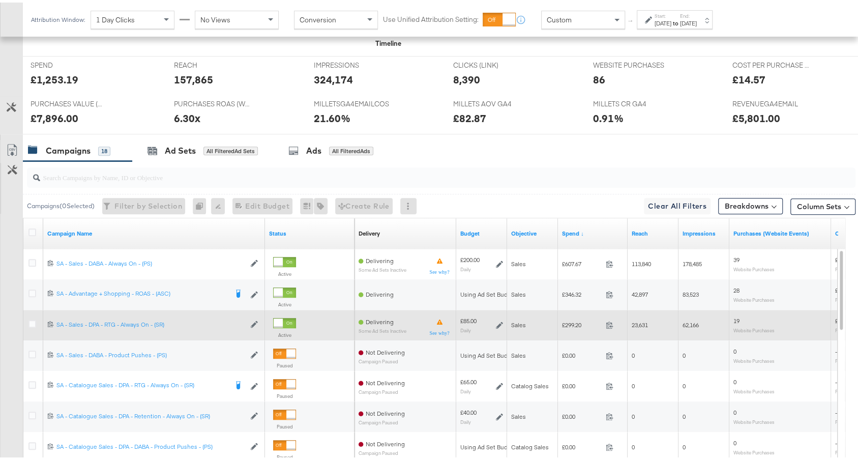
click at [569, 319] on span "£299.20" at bounding box center [582, 322] width 40 height 8
copy span "299.20"
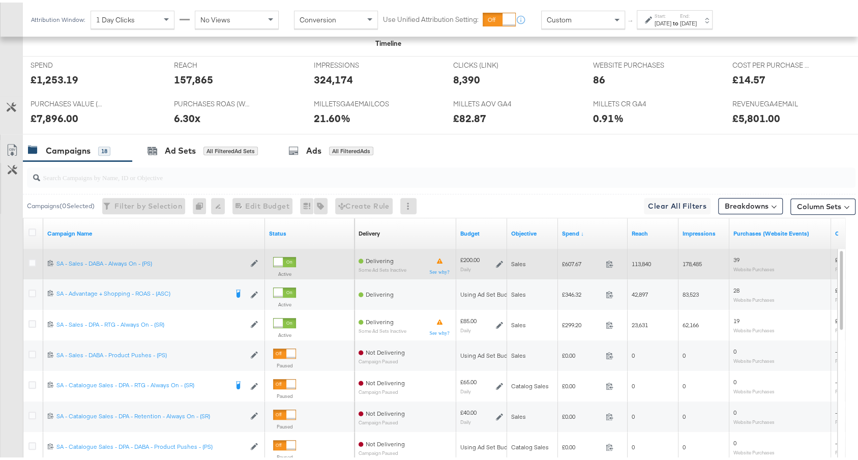
click at [570, 259] on span "£607.67" at bounding box center [582, 261] width 40 height 8
copy span "607.67"
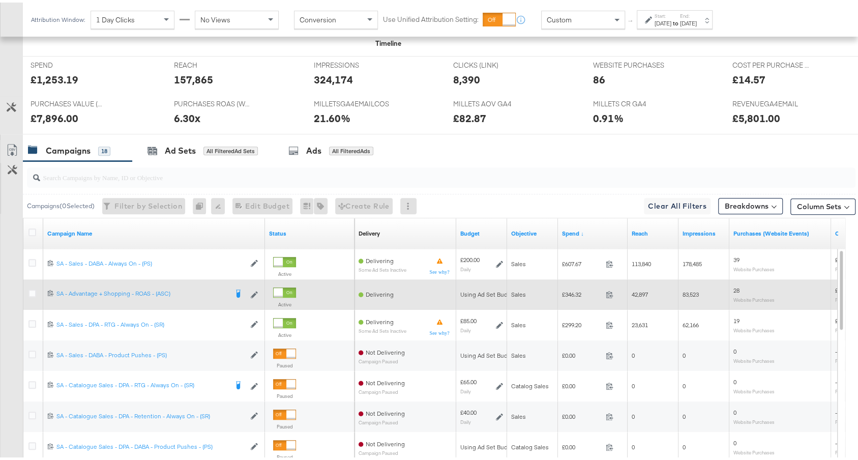
click at [571, 294] on span "£346.32" at bounding box center [582, 292] width 40 height 8
copy span "346.32"
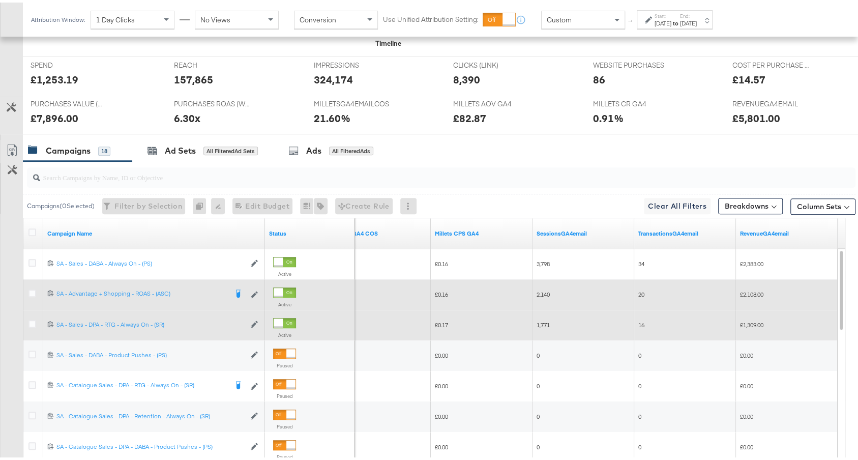
click at [750, 320] on span "£1,309.00" at bounding box center [751, 322] width 23 height 8
copy span "1,309.00"
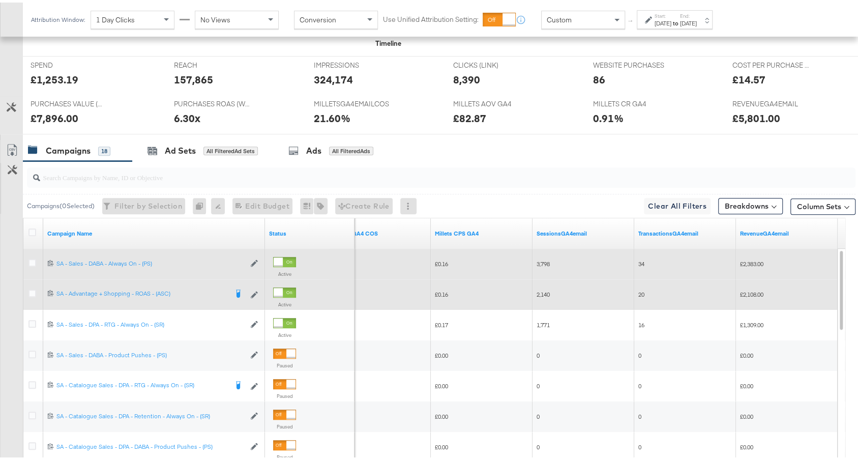
click at [754, 261] on span "£2,383.00" at bounding box center [751, 261] width 23 height 8
copy span "2,383.00"
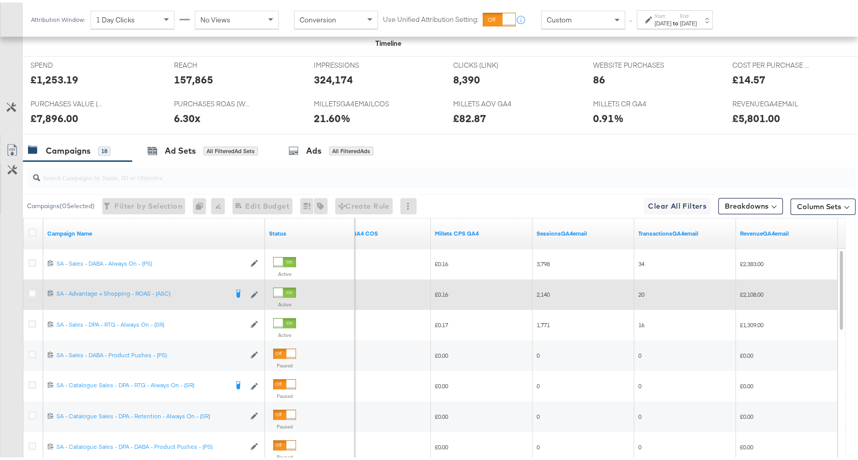
click at [750, 288] on span "£2,108.00" at bounding box center [751, 292] width 23 height 8
copy span "2,108.00"
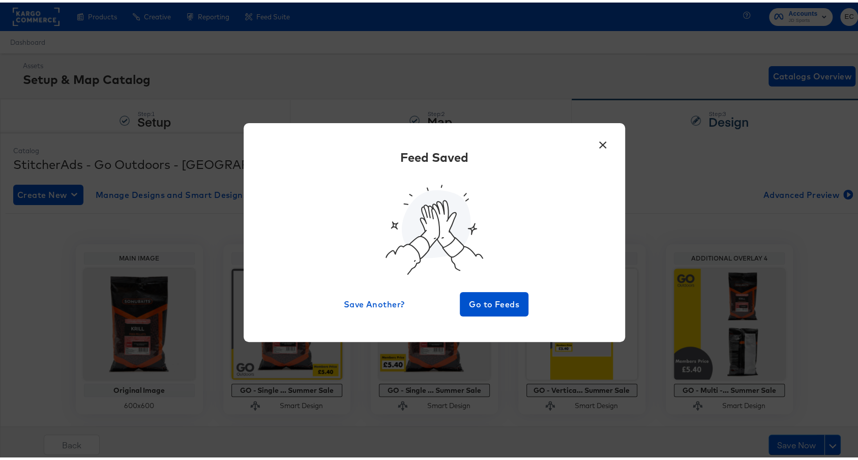
click at [595, 142] on button "×" at bounding box center [603, 140] width 18 height 18
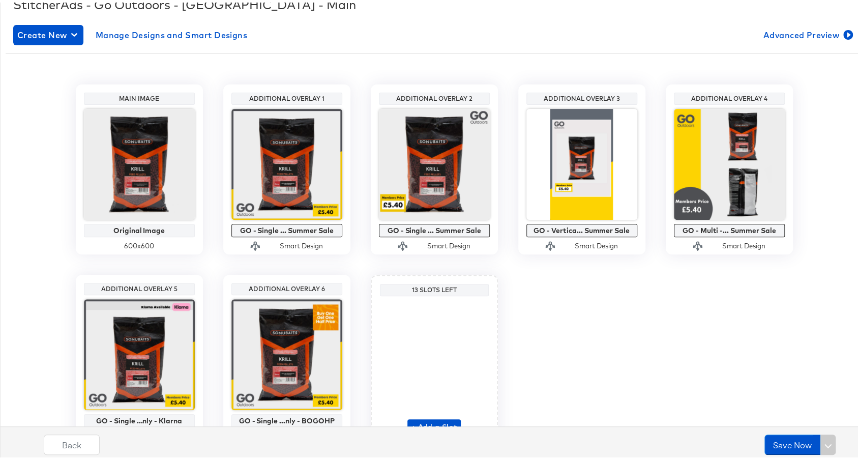
scroll to position [183, 0]
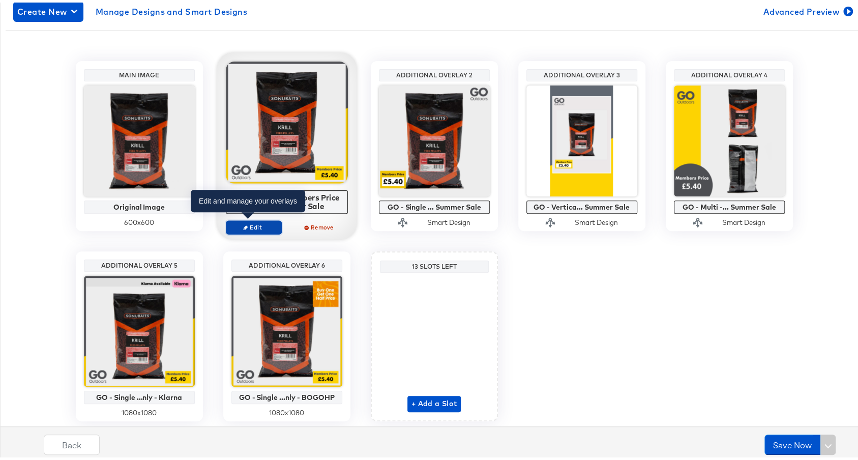
click at [260, 221] on span "Edit" at bounding box center [253, 225] width 47 height 8
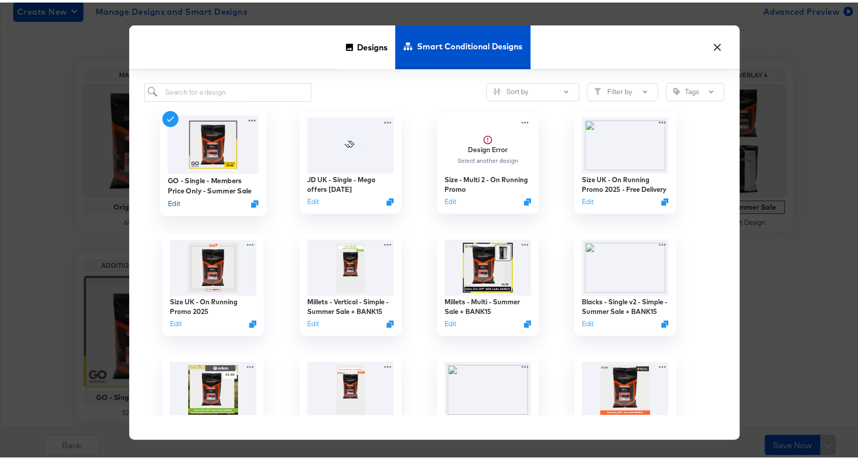
click at [167, 201] on button "Edit" at bounding box center [173, 201] width 12 height 10
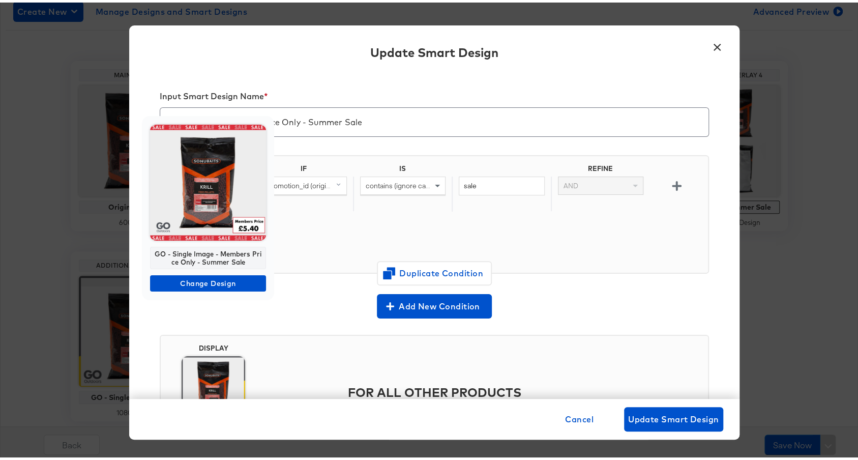
click at [204, 247] on div "GO - Single Image - Members Price Only - Summer Sale" at bounding box center [208, 255] width 116 height 22
copy div "GO - Single Image - Members Price Only - Summer Sale"
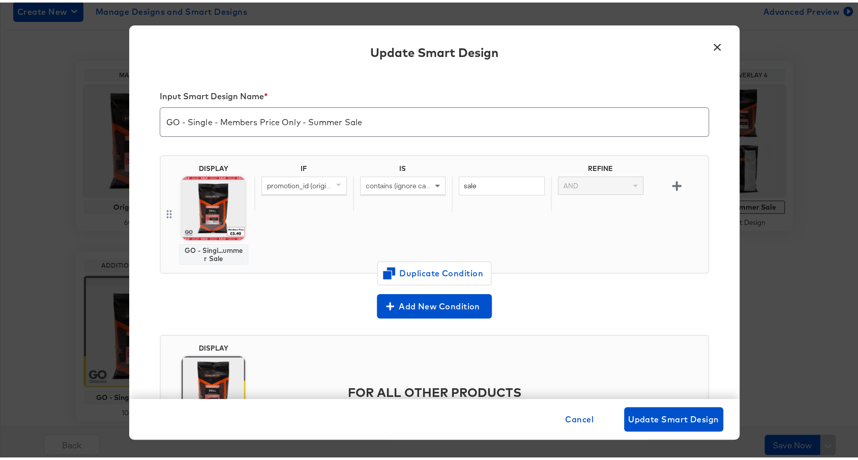
click at [713, 43] on button "×" at bounding box center [718, 42] width 18 height 18
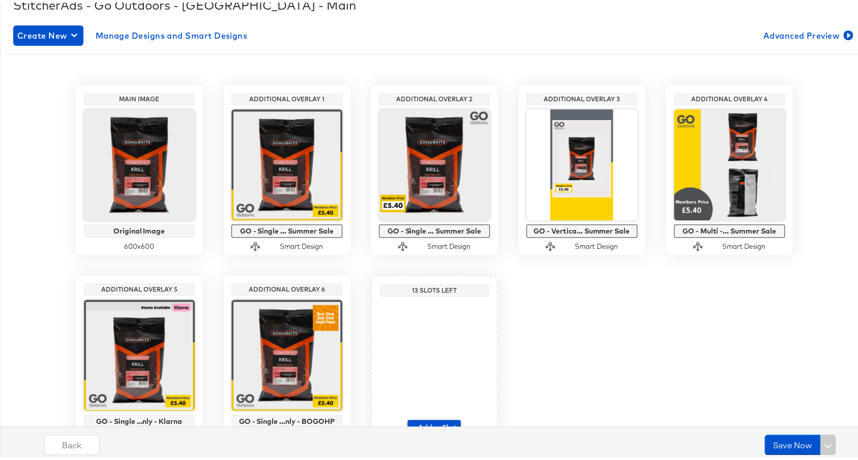
scroll to position [130, 0]
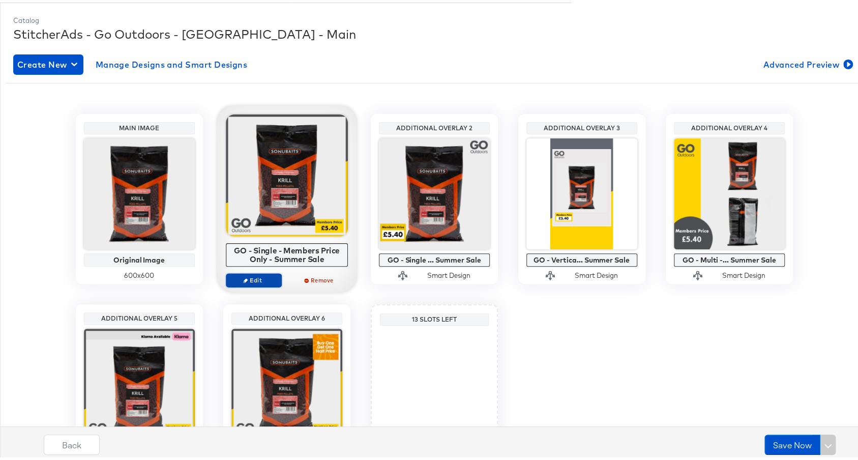
click at [236, 278] on span "Edit" at bounding box center [253, 278] width 47 height 8
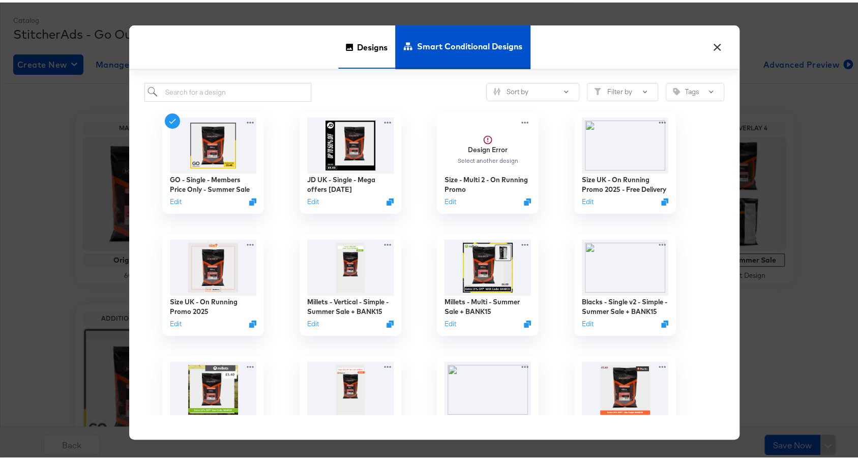
click at [363, 49] on span "Designs" at bounding box center [372, 44] width 31 height 45
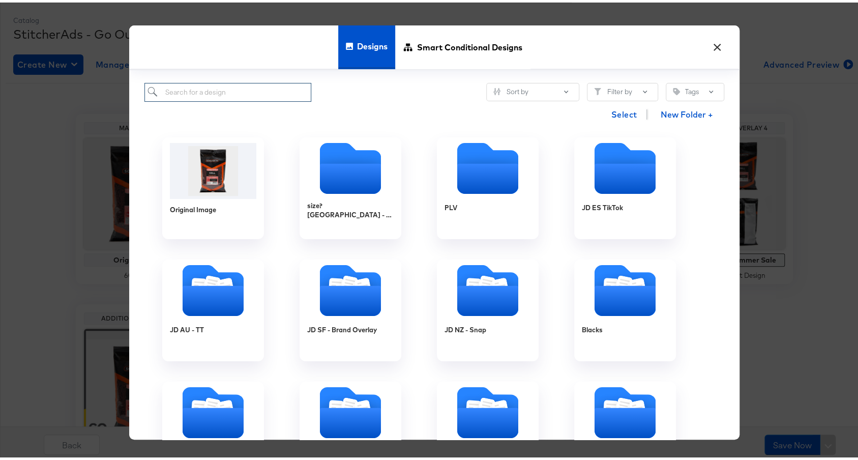
click at [231, 82] on input "search" at bounding box center [227, 89] width 167 height 19
type input "go"
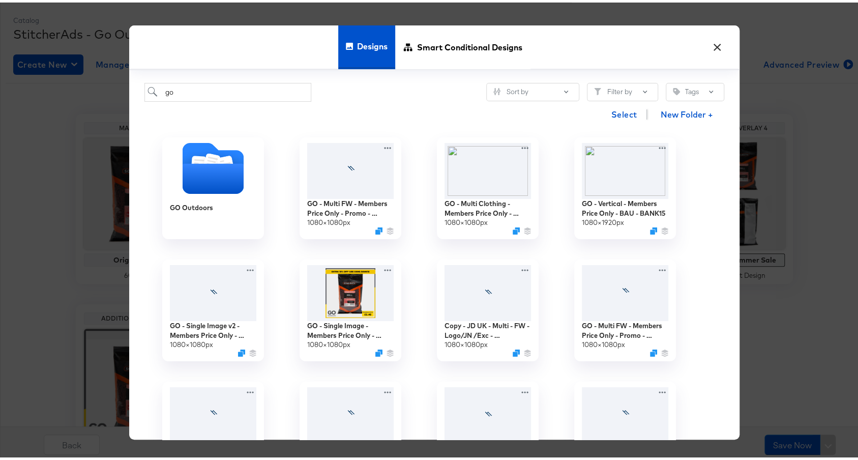
click at [418, 91] on div "go Sort by Filter by Tags" at bounding box center [434, 89] width 580 height 19
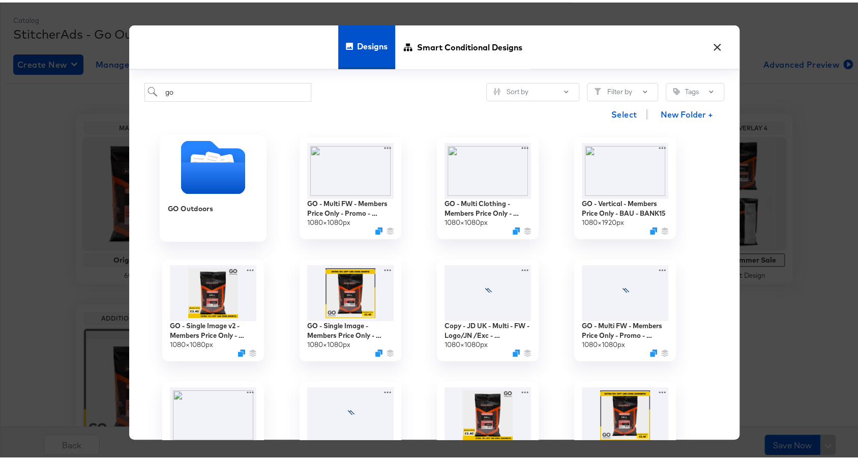
click at [200, 178] on icon "Folder" at bounding box center [213, 176] width 64 height 32
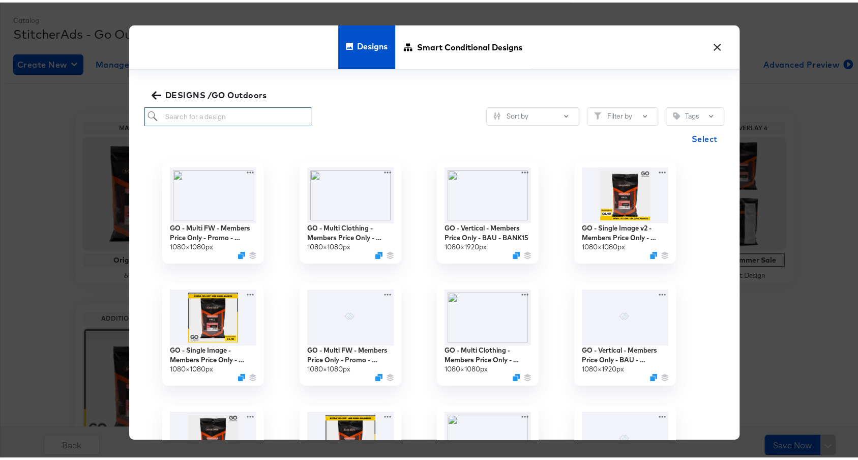
click at [216, 108] on input "search" at bounding box center [227, 114] width 167 height 19
paste input "GO - Single Image - Members Price Only - Summer Sale"
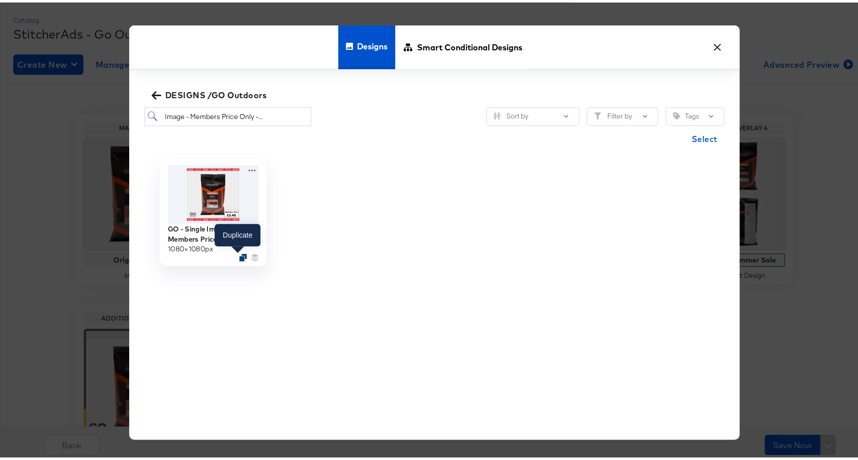
scroll to position [0, 0]
click at [239, 253] on icon "Duplicate" at bounding box center [243, 255] width 8 height 8
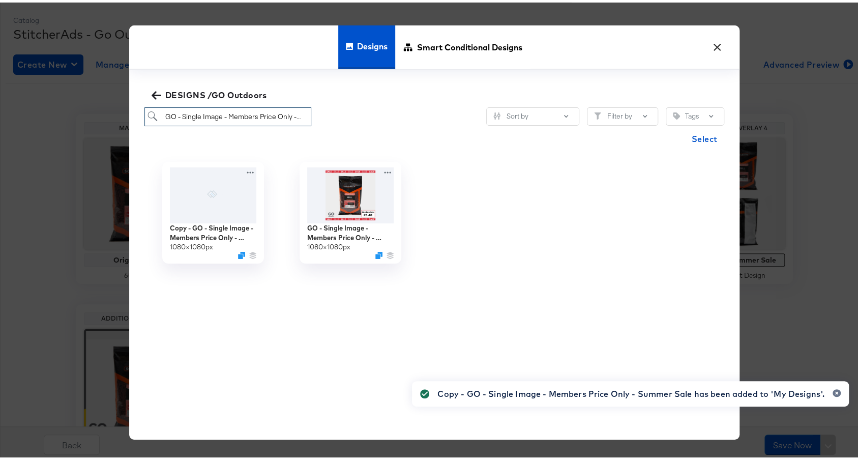
scroll to position [0, 39]
drag, startPoint x: 178, startPoint y: 113, endPoint x: 392, endPoint y: 113, distance: 214.2
click at [392, 113] on div "GO - Single Image - Members Price Only - Summer Sale Sort by Filter by Tags" at bounding box center [434, 114] width 580 height 19
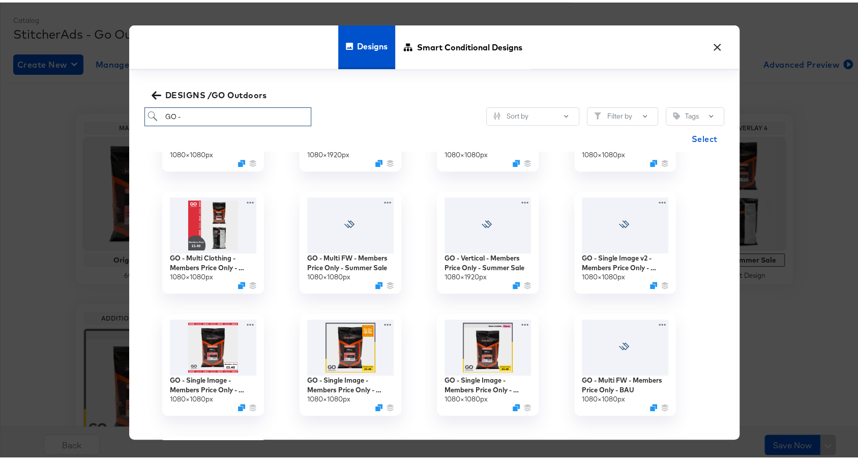
scroll to position [460, 0]
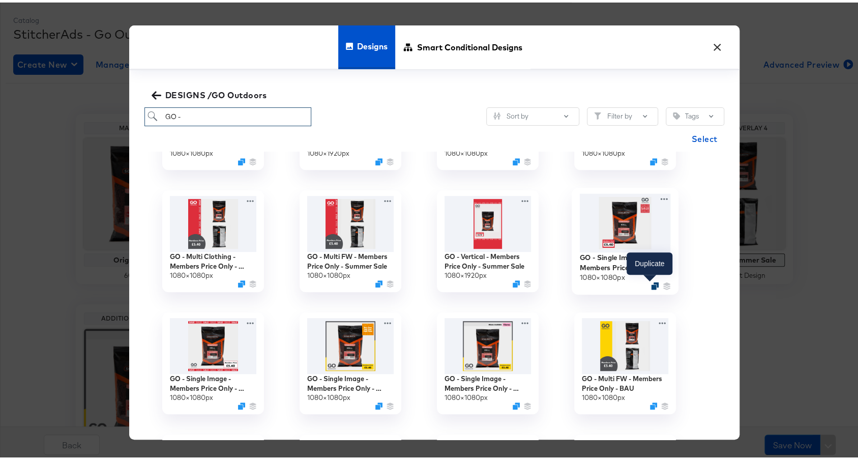
type input "GO -"
click at [651, 284] on icon "Duplicate" at bounding box center [655, 283] width 8 height 8
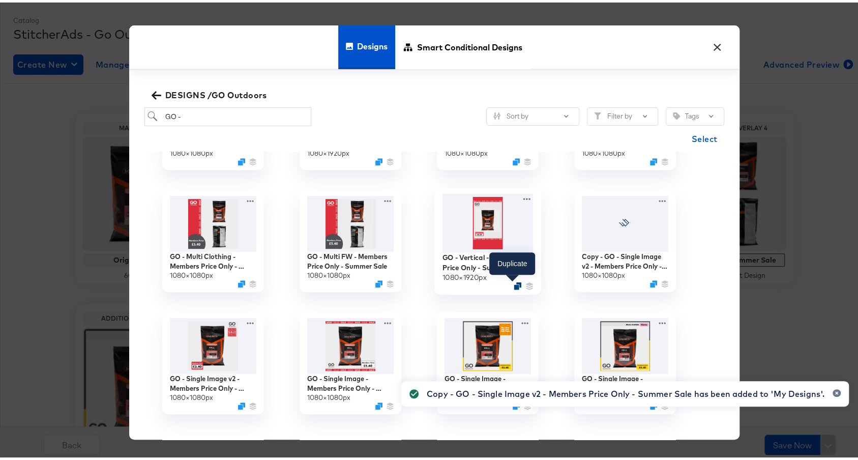
click at [514, 283] on icon "Duplicate" at bounding box center [518, 283] width 8 height 8
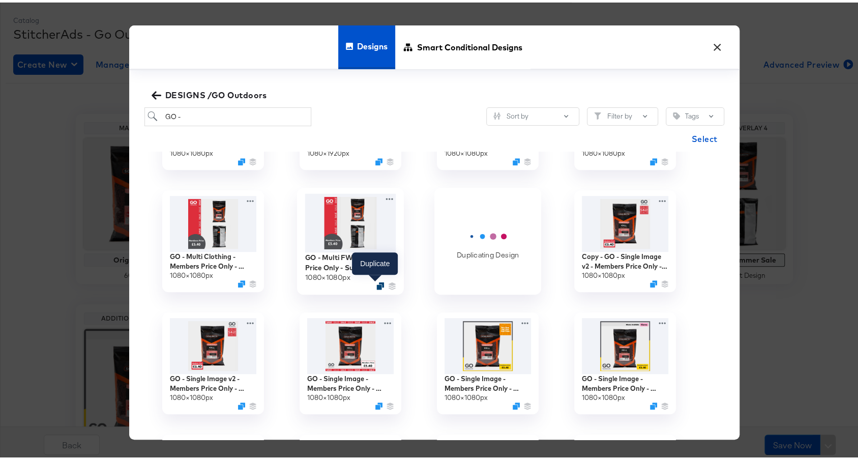
click at [376, 283] on icon "Duplicate" at bounding box center [380, 283] width 8 height 8
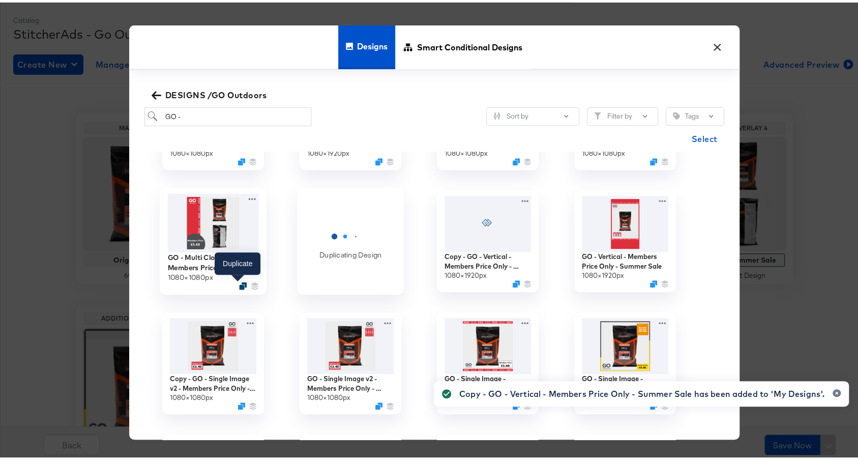
click at [239, 283] on icon "Duplicate" at bounding box center [243, 283] width 8 height 8
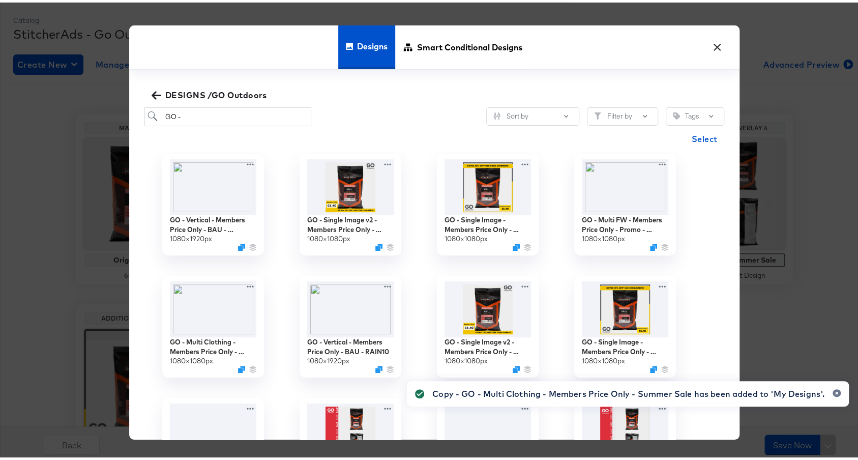
scroll to position [0, 0]
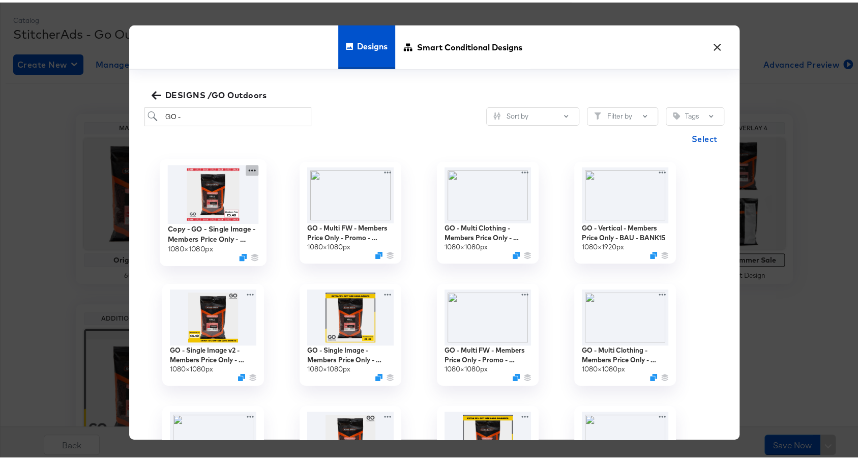
click at [248, 168] on icon at bounding box center [251, 168] width 7 height 2
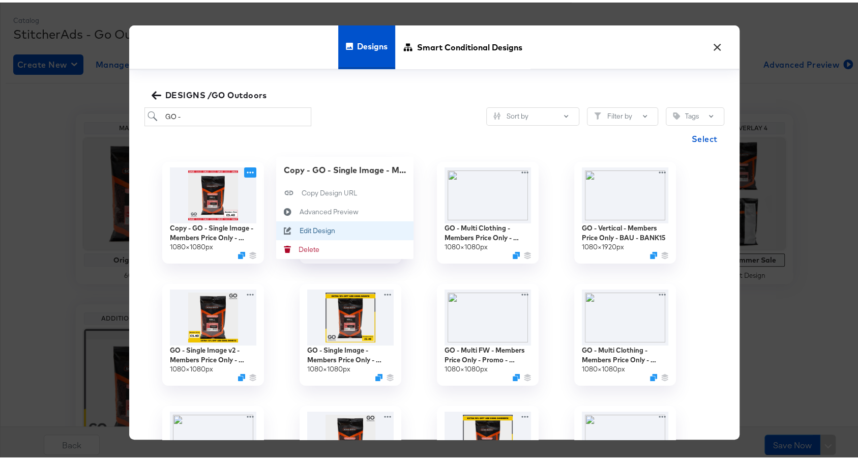
click at [313, 232] on button "Edit Design Edit Design" at bounding box center [344, 228] width 137 height 19
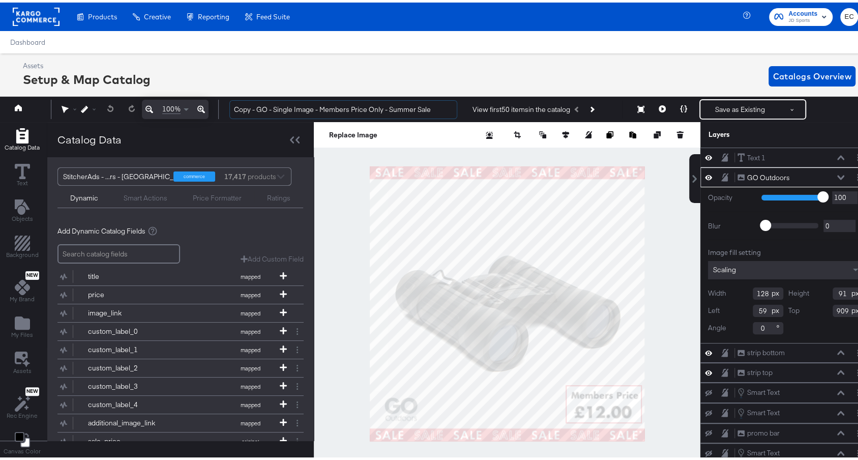
drag, startPoint x: 258, startPoint y: 108, endPoint x: 221, endPoint y: 105, distance: 37.8
click at [222, 105] on div "Copy - GO - Single Image - Members Price Only - Summer Sale View first 50 items…" at bounding box center [540, 107] width 639 height 20
click at [422, 109] on input "GO - Single Image - Members Price Only - Summer Sale" at bounding box center [343, 107] width 228 height 19
type input "GO - Single Image - Members Price Only - Summer Sale"
click at [19, 323] on icon "Add Files" at bounding box center [22, 320] width 15 height 13
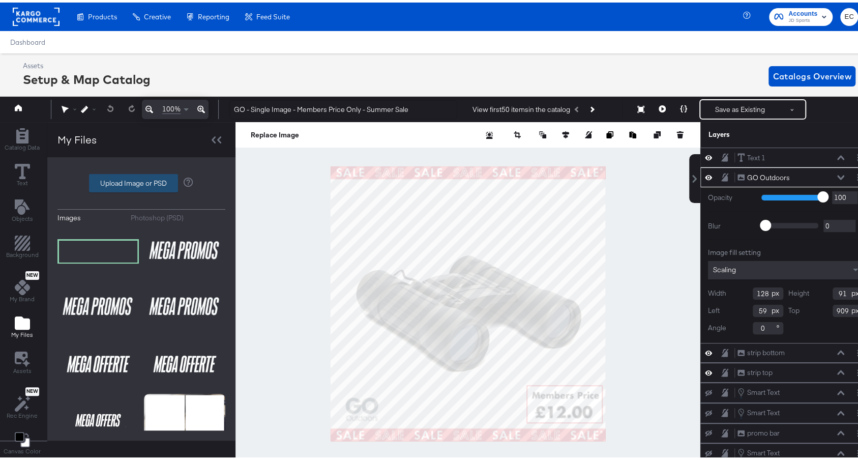
click at [111, 180] on label "Upload Image or PSD" at bounding box center [134, 180] width 88 height 17
click at [141, 181] on input "Upload Image or PSD" at bounding box center [141, 181] width 0 height 0
type input "C:\fakepath\250822-GO-Final-Clearance-FB-Lock-up-1.png"
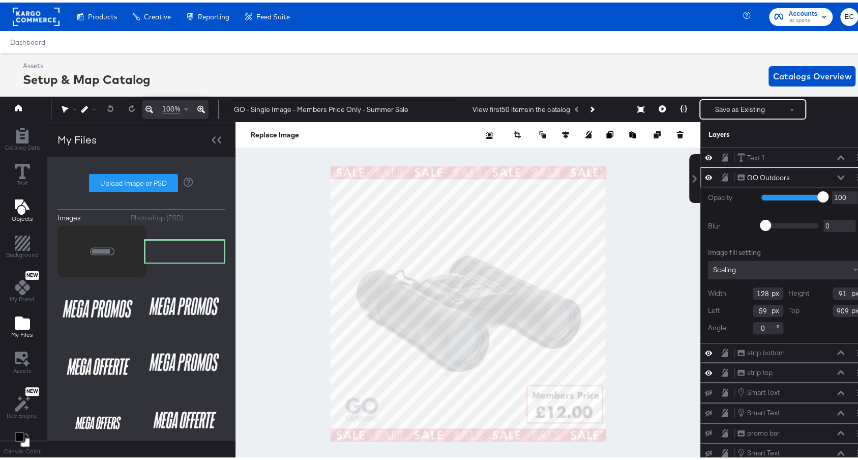
click at [24, 205] on icon "Add Text" at bounding box center [22, 204] width 15 height 15
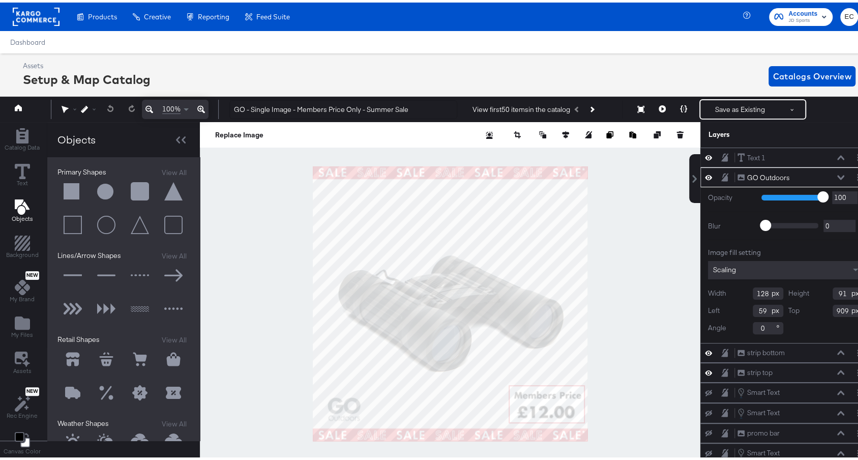
click at [71, 189] on button at bounding box center [72, 189] width 31 height 31
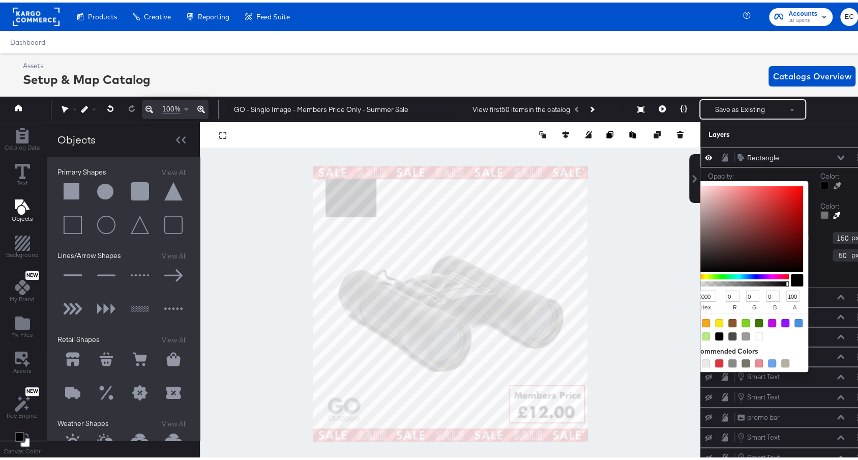
click at [821, 183] on div at bounding box center [825, 183] width 8 height 8
click at [689, 291] on input "000000" at bounding box center [702, 294] width 27 height 12
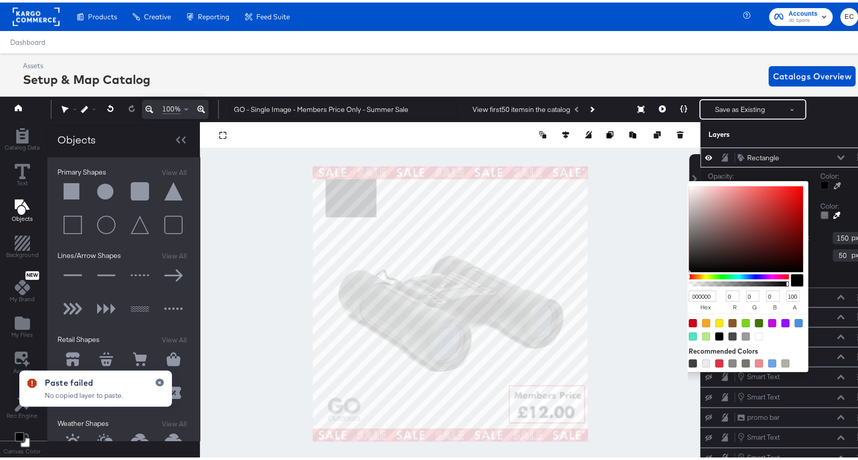
click at [689, 294] on input "000000" at bounding box center [702, 294] width 27 height 12
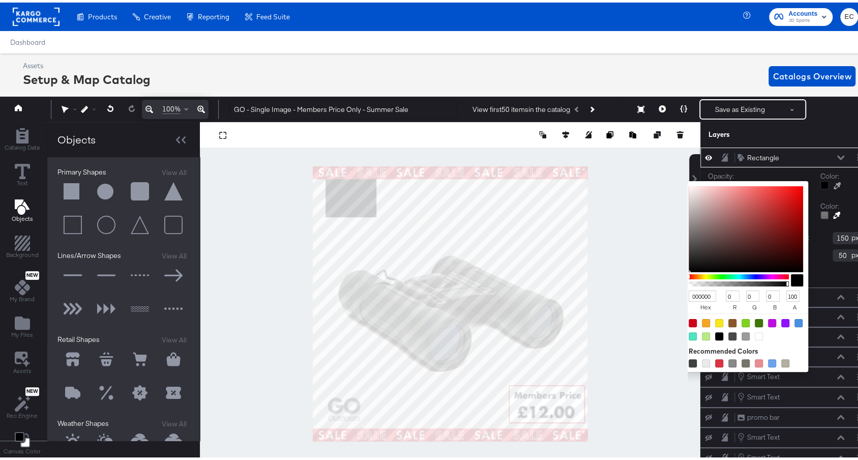
click at [689, 291] on input "000000" at bounding box center [702, 294] width 27 height 12
paste input "fed1"
type input "fed100"
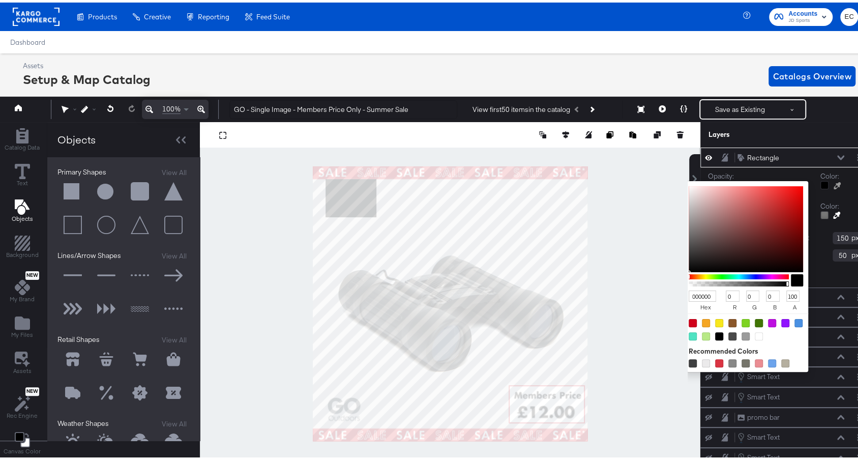
type input "254"
type input "209"
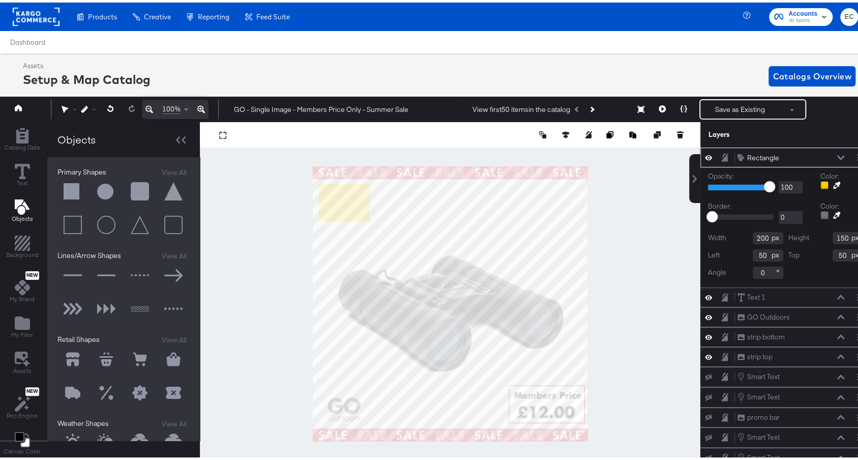
type input "23"
type input "68"
click at [22, 313] on icon "Add Files" at bounding box center [22, 320] width 15 height 15
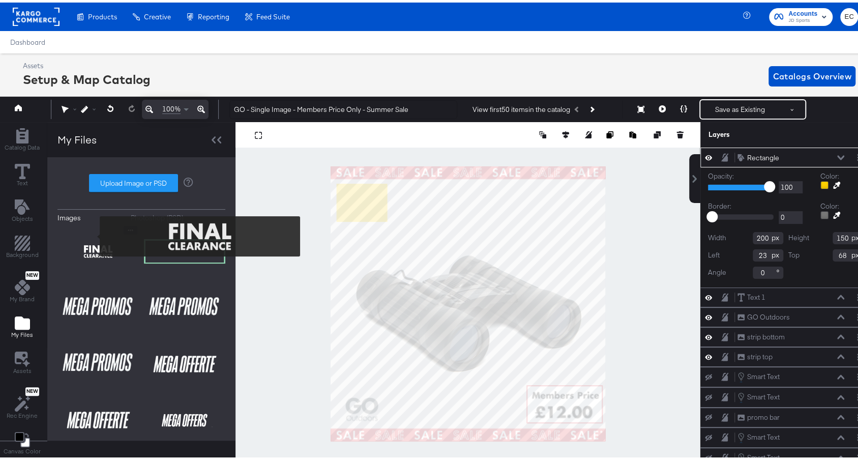
click at [93, 235] on img at bounding box center [97, 248] width 81 height 51
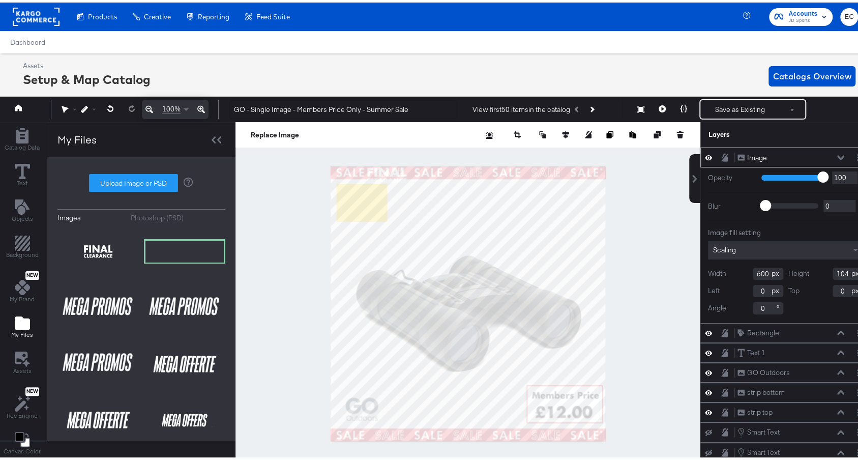
type input "471"
type input "82"
type input "-113"
type input "102"
type input "451"
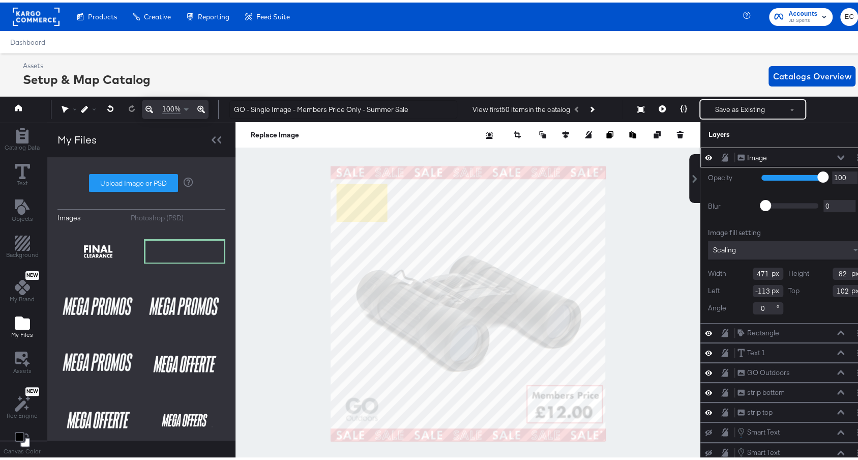
type input "78"
type input "-103"
type input "104"
click at [279, 195] on div at bounding box center [468, 301] width 465 height 363
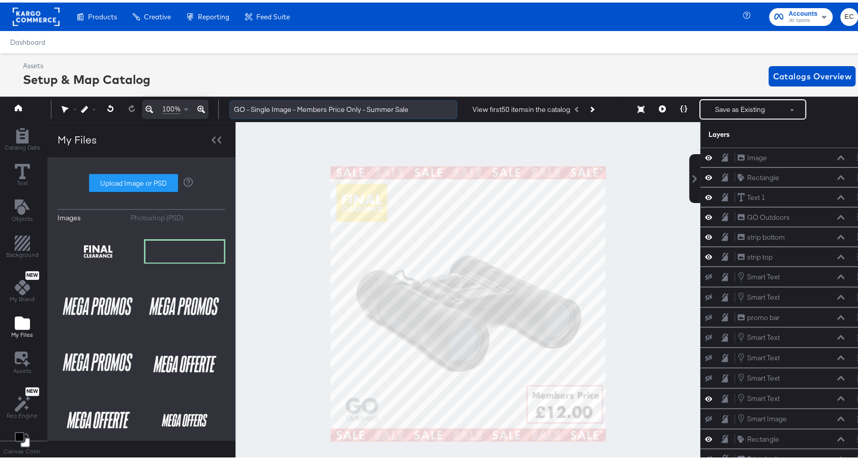
click at [425, 106] on input "GO - Single Image - Members Price Only - Summer Sale" at bounding box center [343, 107] width 228 height 19
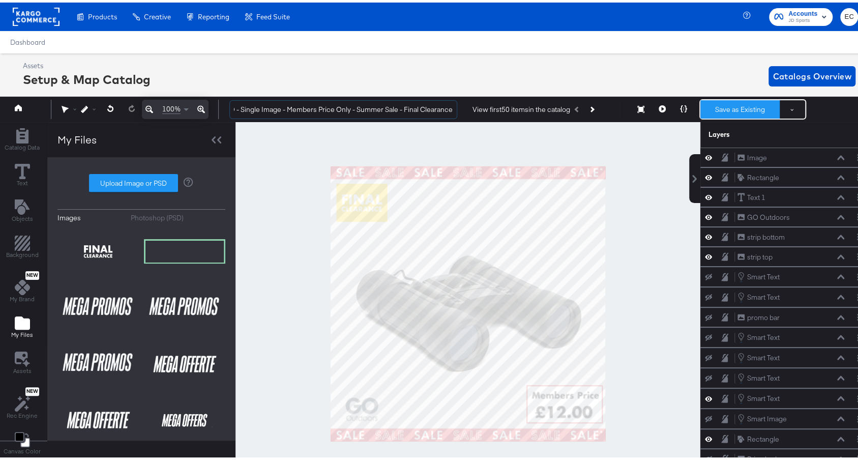
type input "GO - Single Image - Members Price Only - Summer Sale - Final Clearance"
click at [707, 107] on button "Save as Existing" at bounding box center [739, 107] width 79 height 18
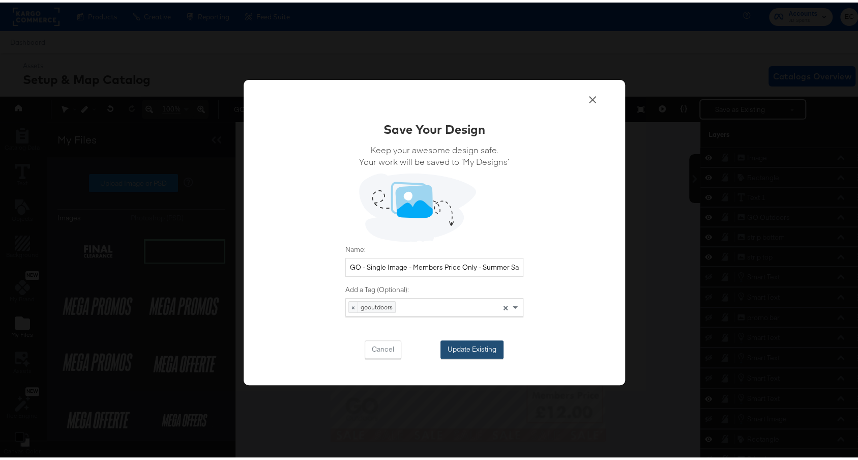
click at [481, 350] on button "Update Existing" at bounding box center [472, 347] width 63 height 18
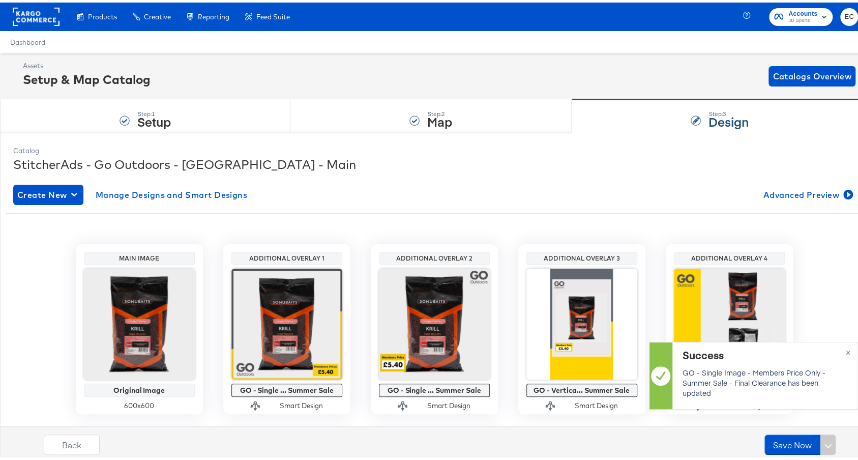
scroll to position [149, 0]
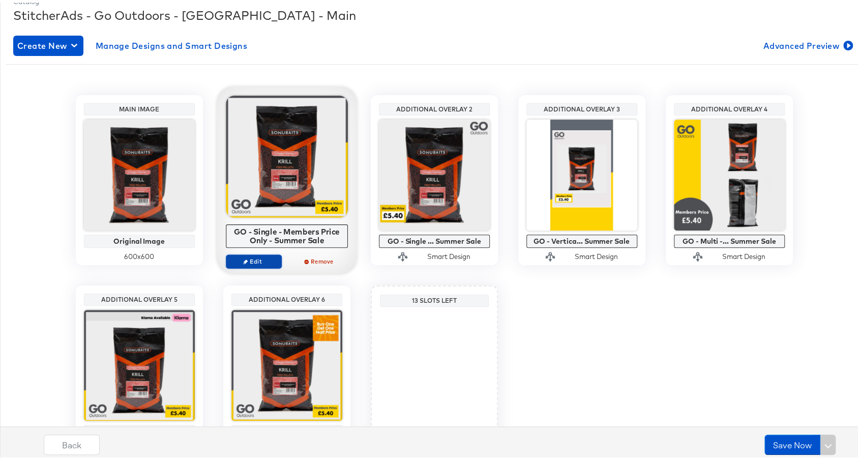
click at [257, 255] on span "Edit" at bounding box center [253, 259] width 47 height 8
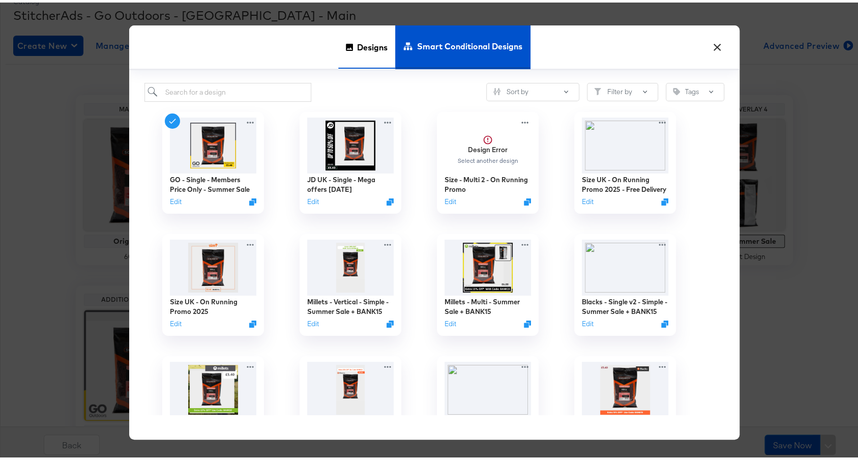
click at [376, 47] on span "Designs" at bounding box center [372, 44] width 31 height 45
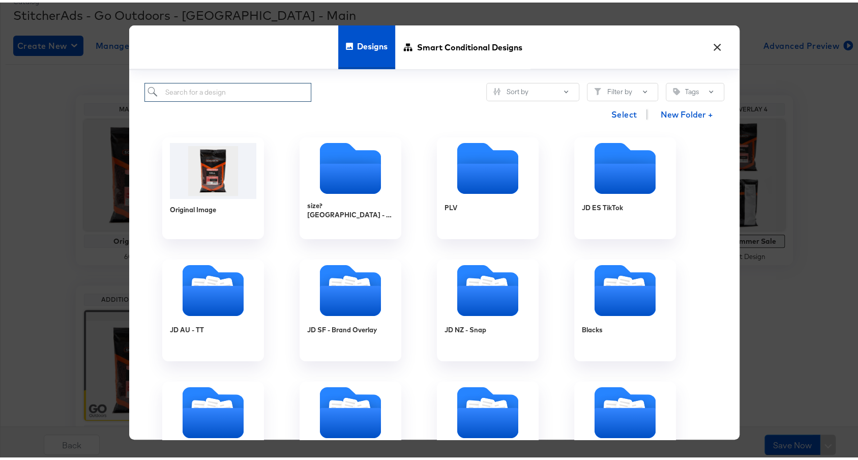
click at [206, 92] on input "search" at bounding box center [227, 89] width 167 height 19
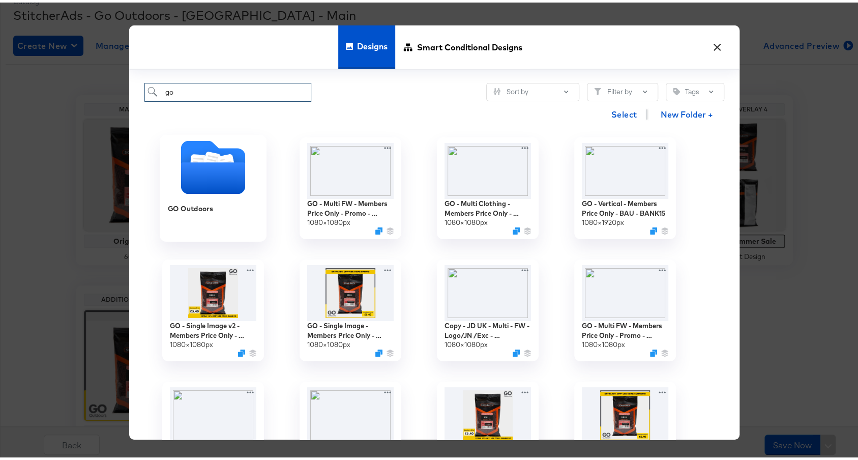
type input "go"
click at [187, 187] on icon "Folder" at bounding box center [213, 176] width 64 height 32
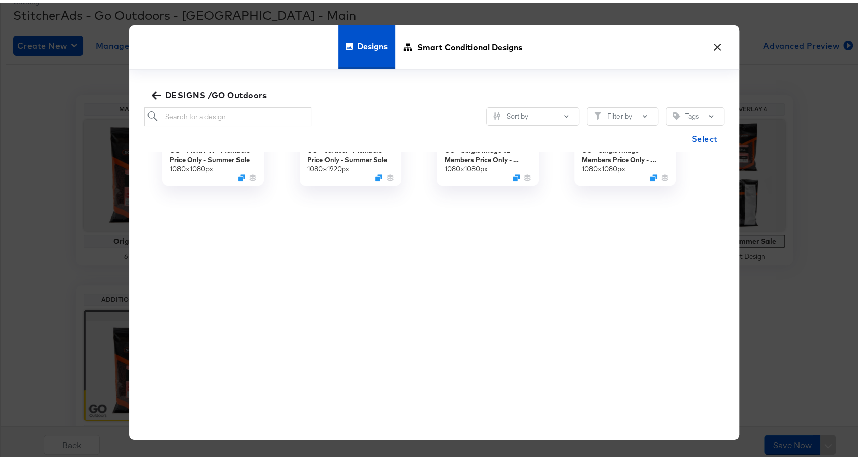
scroll to position [0, 0]
